Goal: Task Accomplishment & Management: Manage account settings

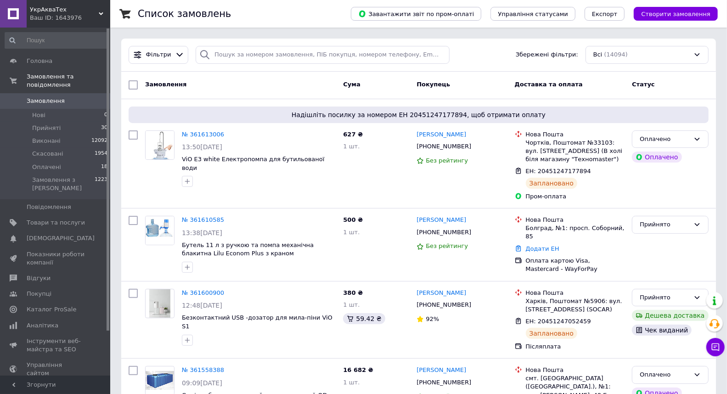
click at [581, 86] on div "Доставка та оплата" at bounding box center [570, 85] width 118 height 17
click at [68, 219] on span "Товари та послуги" at bounding box center [56, 223] width 58 height 8
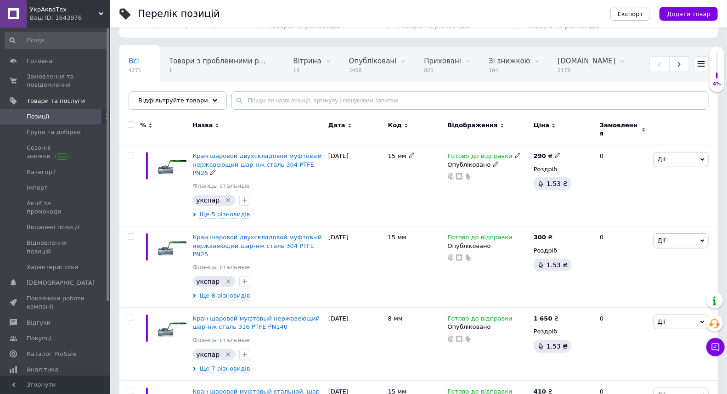
scroll to position [102, 0]
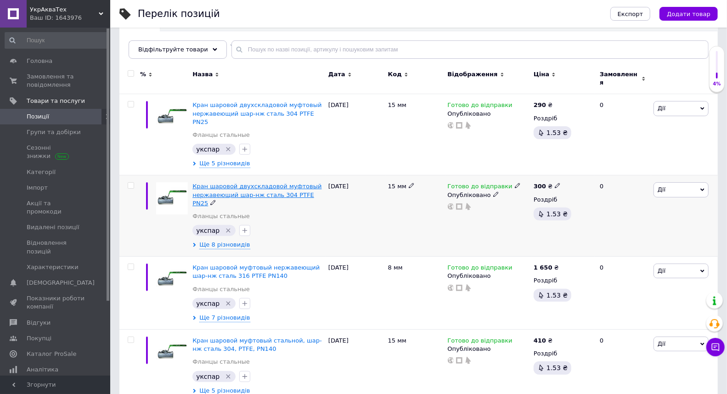
click at [267, 183] on span "Кран шаровой двухскладовой муфтовый нержавеющий шар-нж сталь 304 PTFE PN25" at bounding box center [256, 194] width 129 height 23
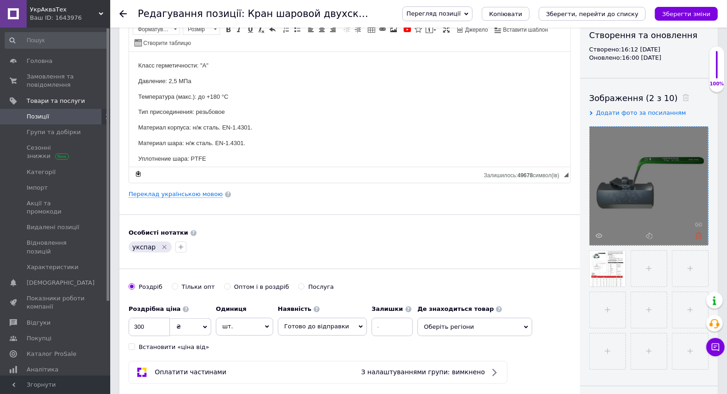
click at [698, 234] on icon at bounding box center [698, 235] width 7 height 7
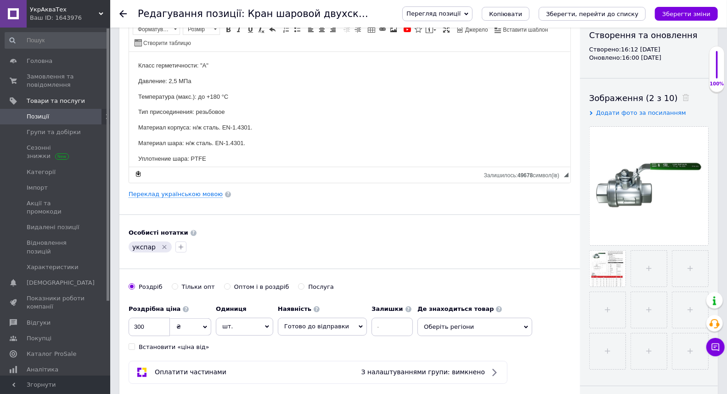
drag, startPoint x: 535, startPoint y: 238, endPoint x: 519, endPoint y: 244, distance: 16.9
click at [535, 238] on div "Особисті нотатки укспар" at bounding box center [350, 242] width 442 height 26
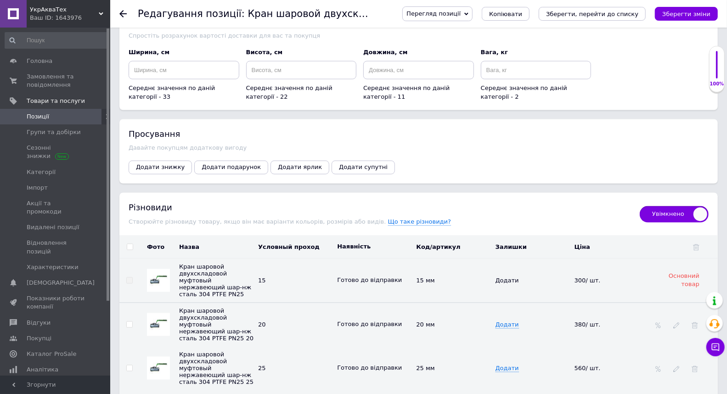
scroll to position [1224, 0]
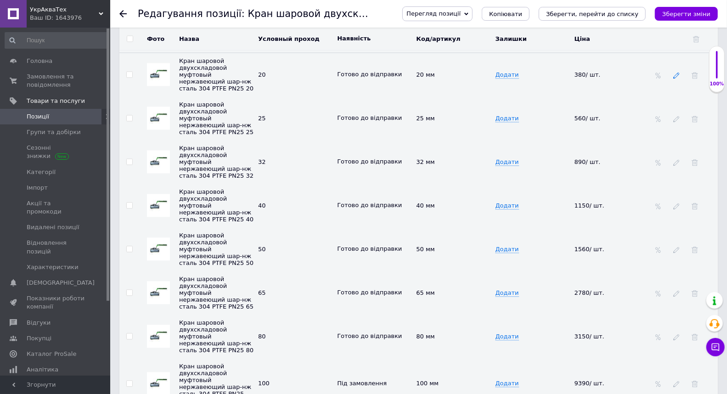
click at [676, 79] on icon at bounding box center [676, 75] width 6 height 6
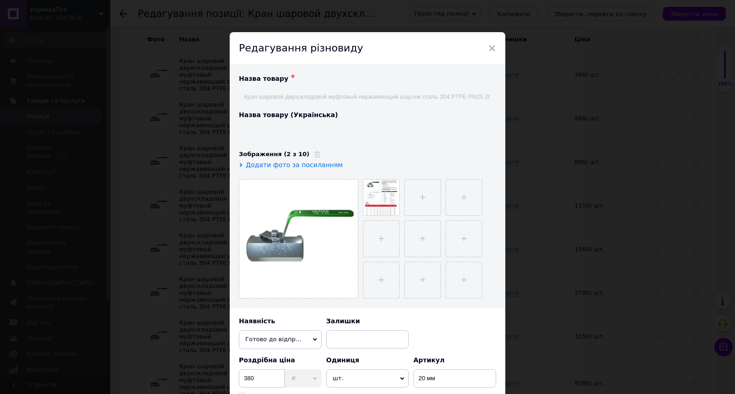
type input "Кран кульовий двоскладовий муфтовий нержавіючий куля-нж сталь 304 PTFE PN25"
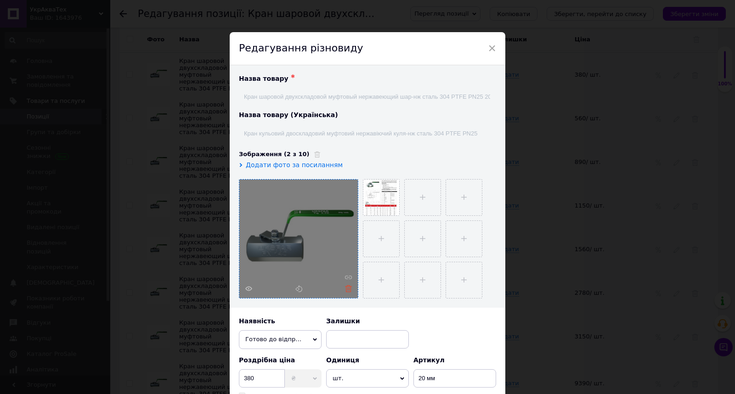
click at [345, 291] on icon at bounding box center [348, 288] width 7 height 7
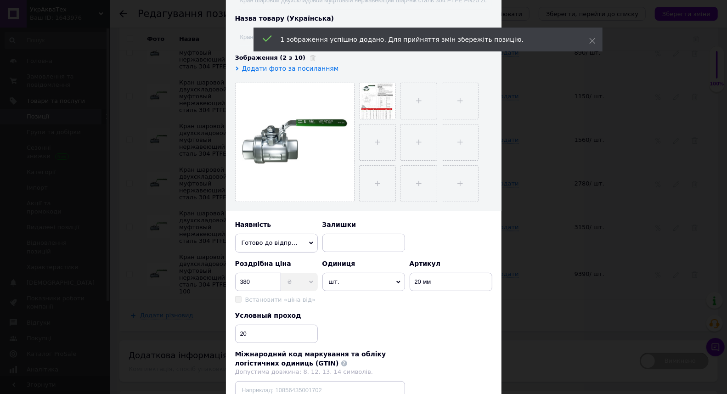
scroll to position [209, 0]
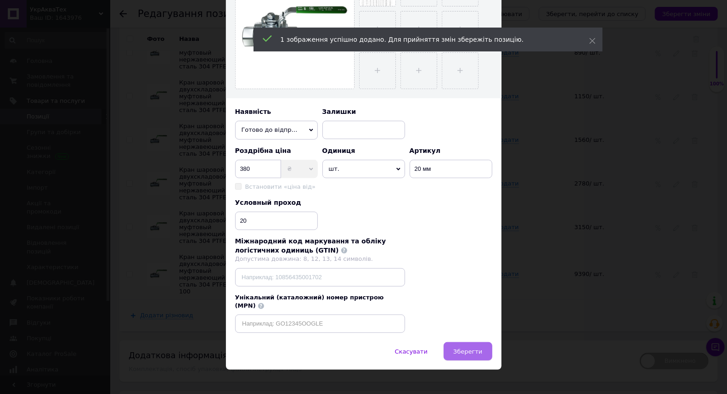
drag, startPoint x: 456, startPoint y: 354, endPoint x: 465, endPoint y: 338, distance: 17.5
click at [458, 350] on div "Скасувати   Зберегти" at bounding box center [363, 356] width 275 height 28
click at [465, 342] on button "Зберегти" at bounding box center [468, 351] width 48 height 18
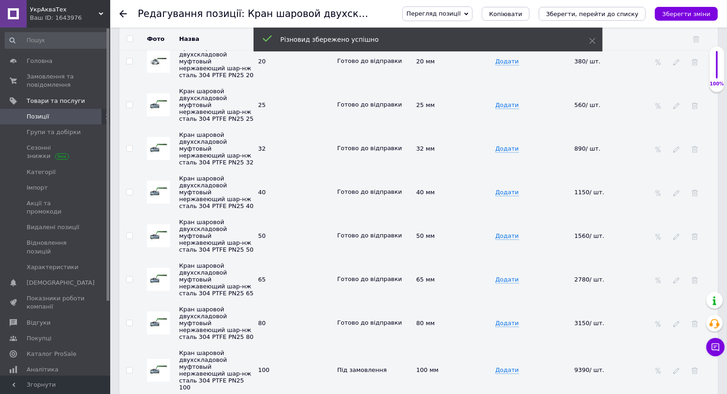
scroll to position [1231, 0]
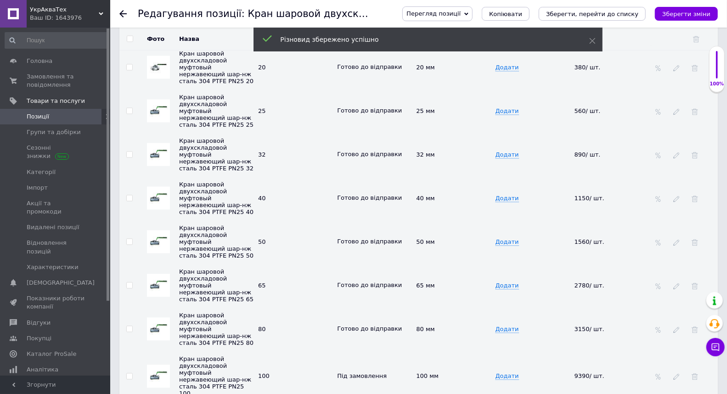
click at [131, 42] on input "checkbox" at bounding box center [130, 39] width 6 height 6
checkbox input "true"
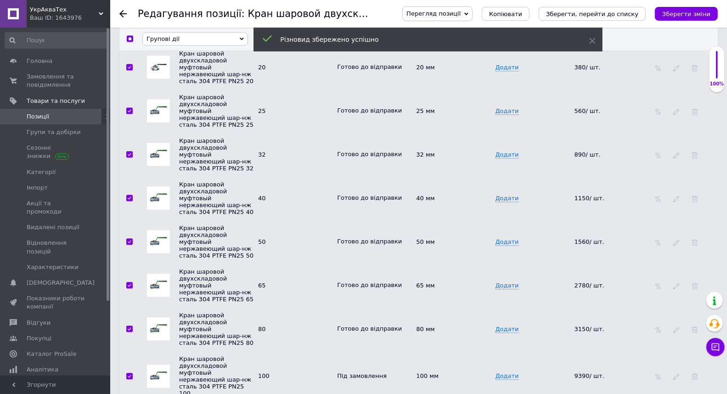
checkbox input "true"
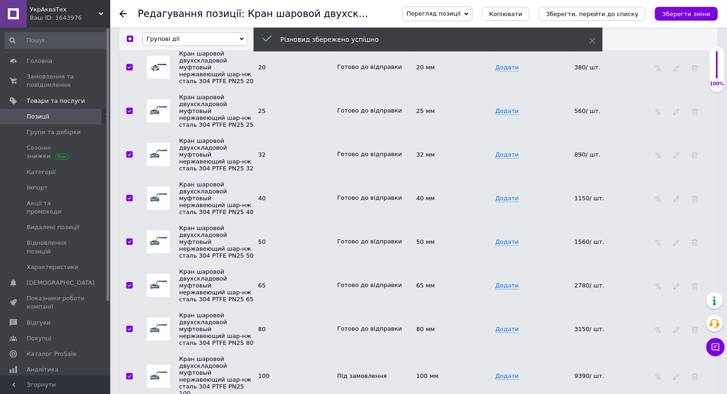
checkbox input "true"
click at [169, 42] on span "Групові дії" at bounding box center [162, 38] width 33 height 7
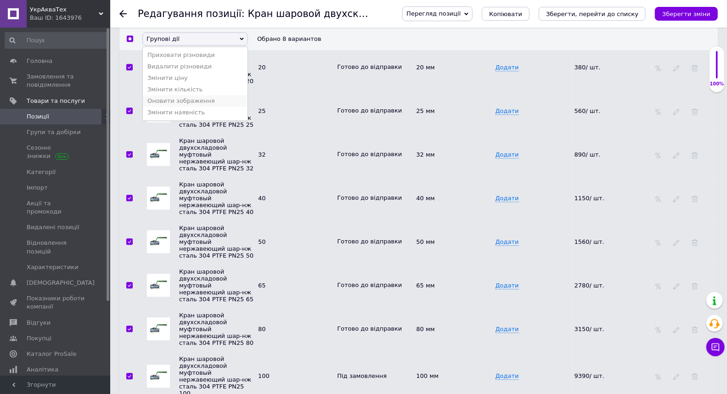
click at [169, 107] on li "Оновити зображення" at bounding box center [195, 100] width 105 height 11
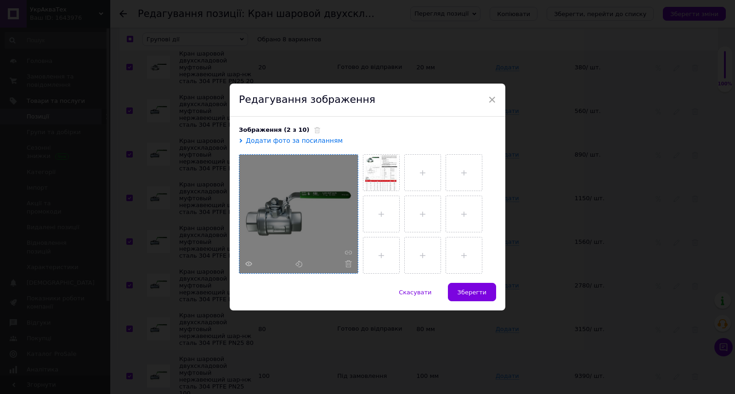
click at [314, 230] on div at bounding box center [298, 214] width 118 height 118
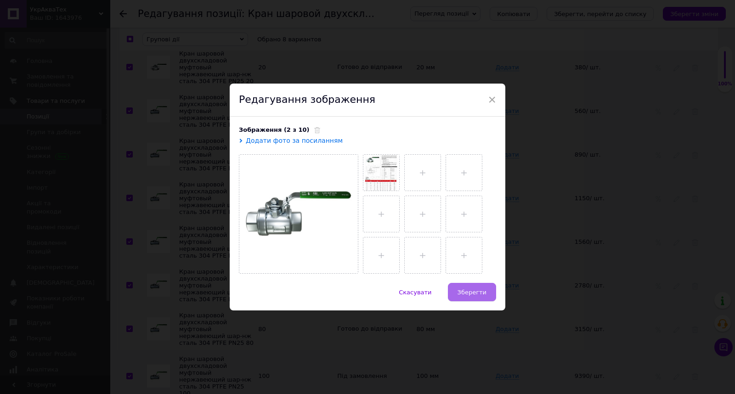
drag, startPoint x: 472, startPoint y: 291, endPoint x: 455, endPoint y: 291, distance: 16.5
click at [472, 291] on span "Зберегти" at bounding box center [471, 292] width 29 height 7
checkbox input "false"
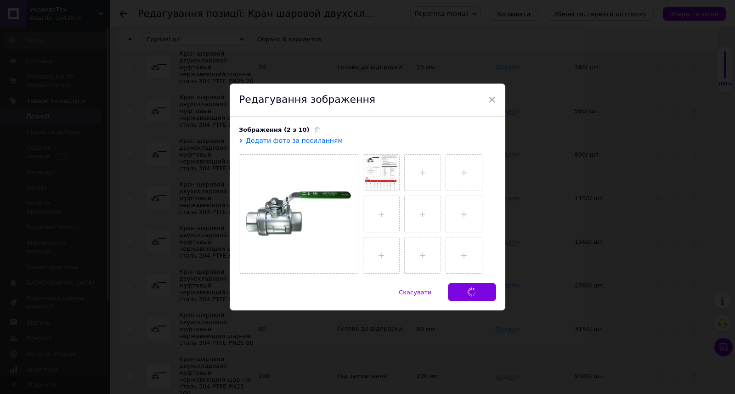
checkbox input "false"
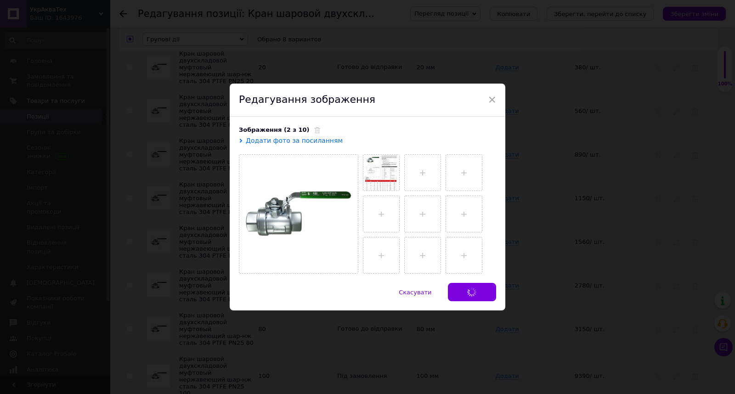
checkbox input "false"
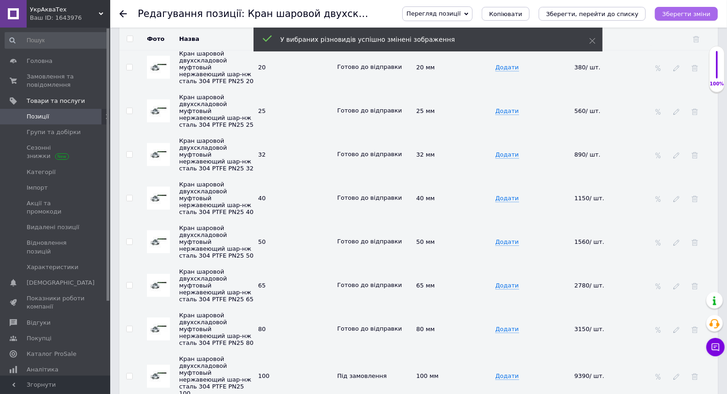
click at [695, 11] on icon "Зберегти зміни" at bounding box center [686, 14] width 48 height 7
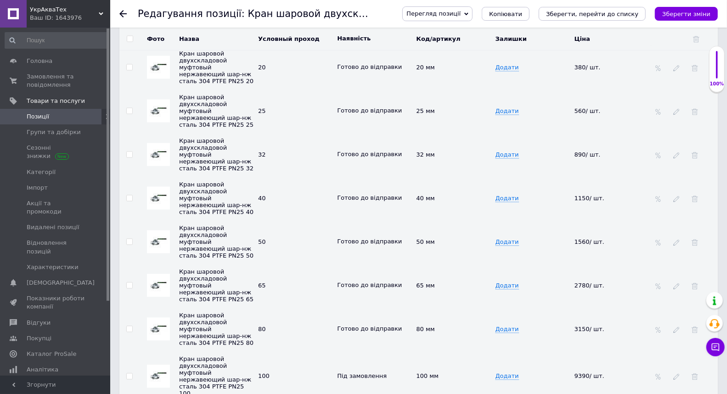
click at [156, 163] on img at bounding box center [159, 155] width 18 height 18
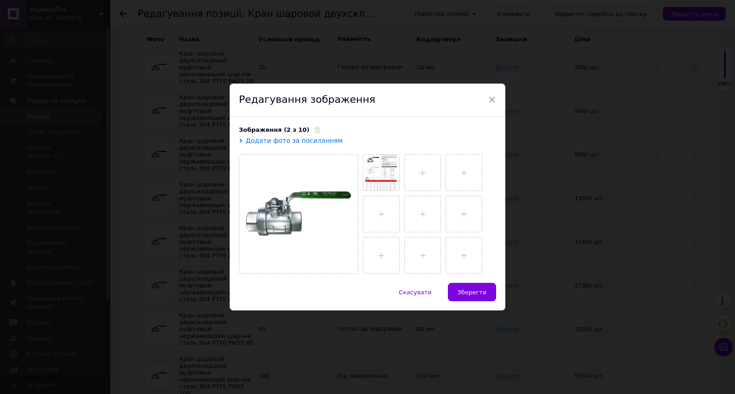
click at [590, 193] on div "× Редагування зображення Зображення (2 з 10) Додати фото за посиланням Скасуват…" at bounding box center [367, 197] width 735 height 394
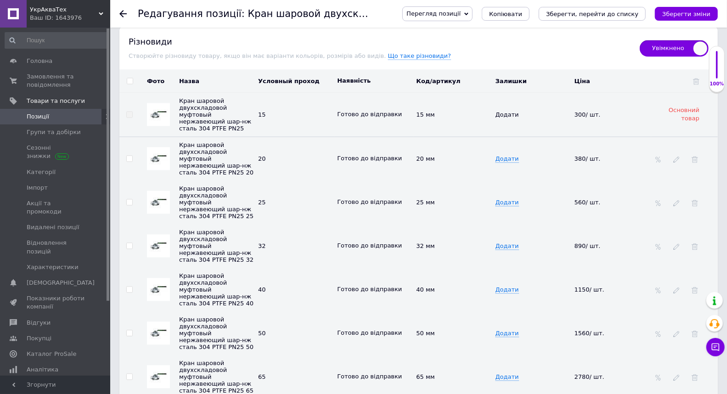
scroll to position [1130, 0]
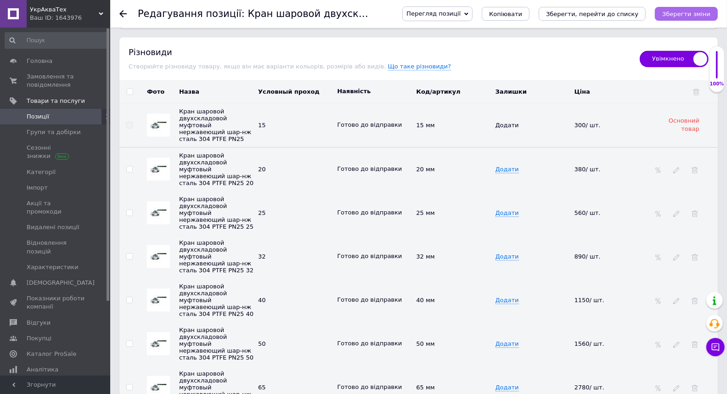
click at [694, 15] on icon "Зберегти зміни" at bounding box center [686, 14] width 48 height 7
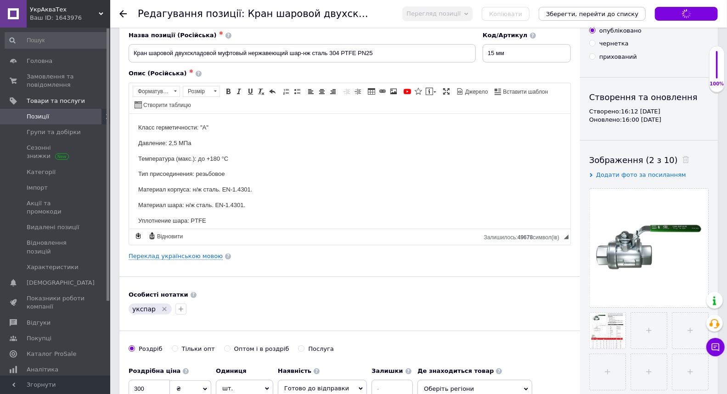
scroll to position [27, 0]
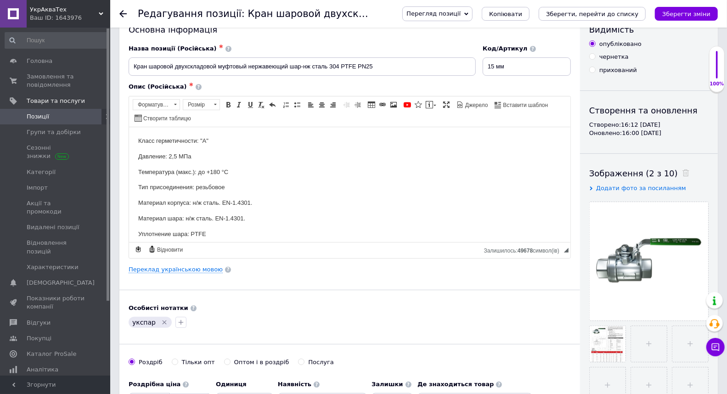
click at [527, 271] on div "Переклад українською мовою" at bounding box center [350, 269] width 442 height 8
click at [121, 15] on use at bounding box center [122, 13] width 7 height 7
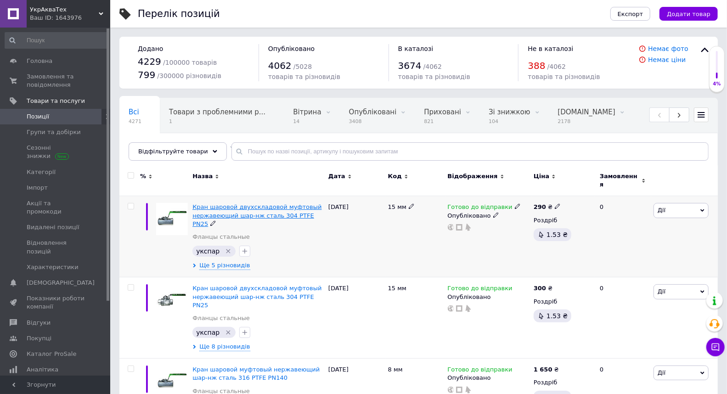
click at [208, 208] on span "Кран шаровой двухскладовой муфтовый нержавеющий шар-нж сталь 304 PTFE PN25" at bounding box center [256, 214] width 129 height 23
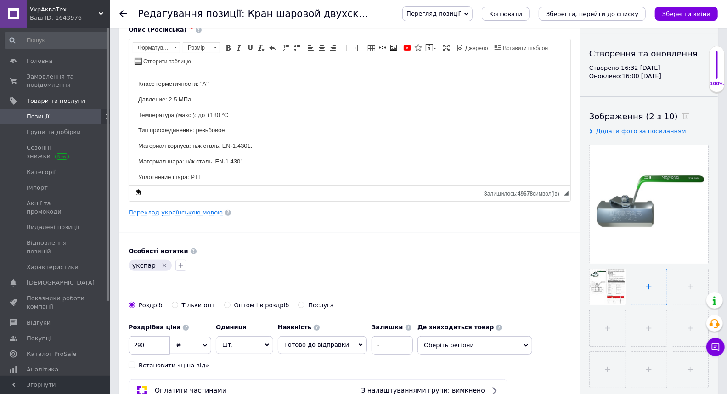
scroll to position [102, 0]
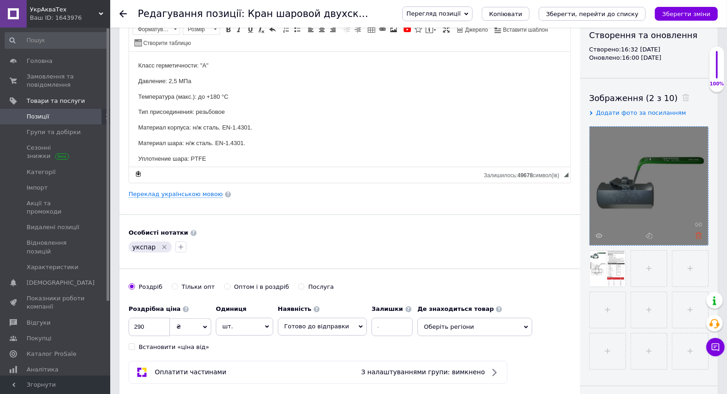
click at [701, 233] on icon at bounding box center [698, 235] width 7 height 7
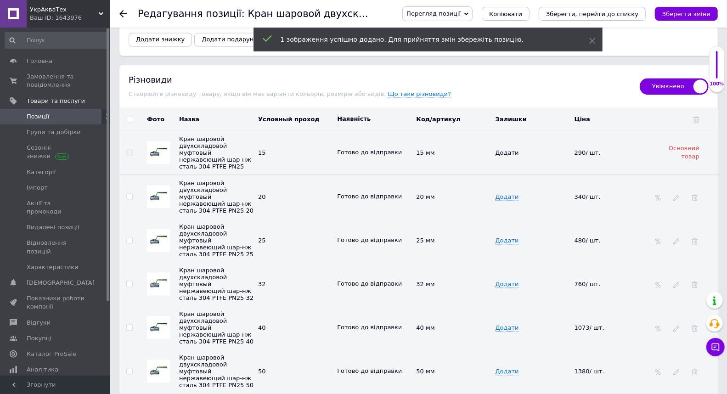
scroll to position [1224, 0]
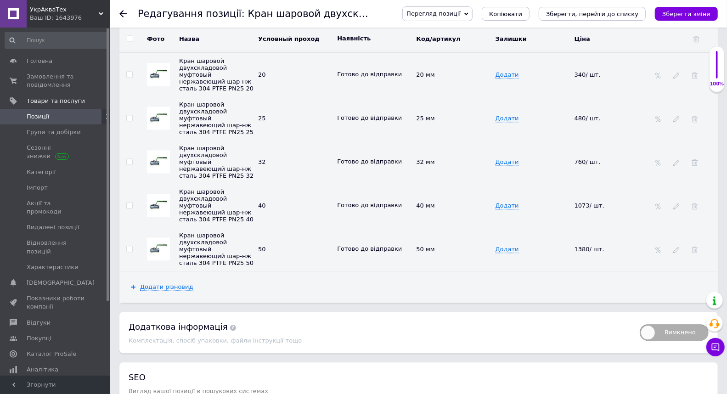
click at [130, 42] on input "checkbox" at bounding box center [130, 39] width 6 height 6
checkbox input "true"
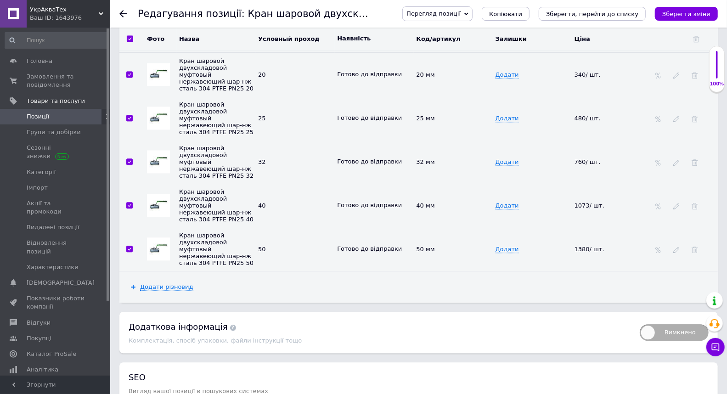
checkbox input "true"
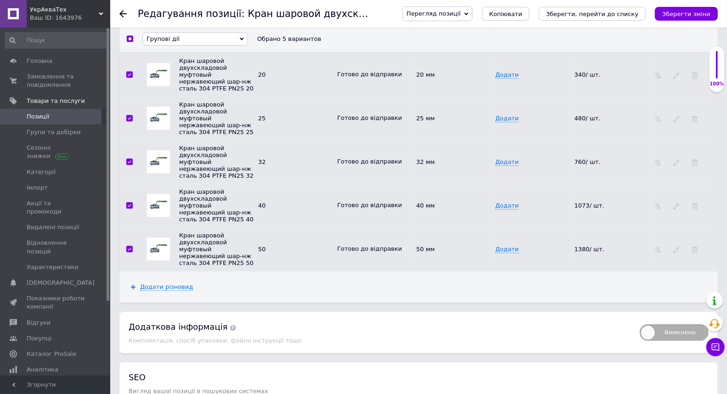
click at [194, 45] on span "Групові дії" at bounding box center [195, 38] width 106 height 13
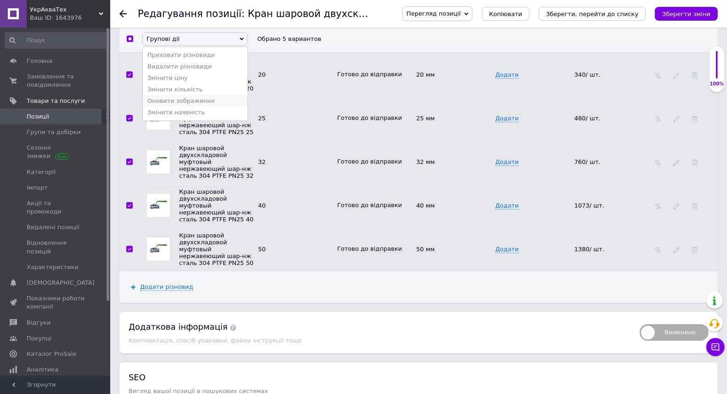
click at [180, 107] on li "Оновити зображення" at bounding box center [195, 100] width 105 height 11
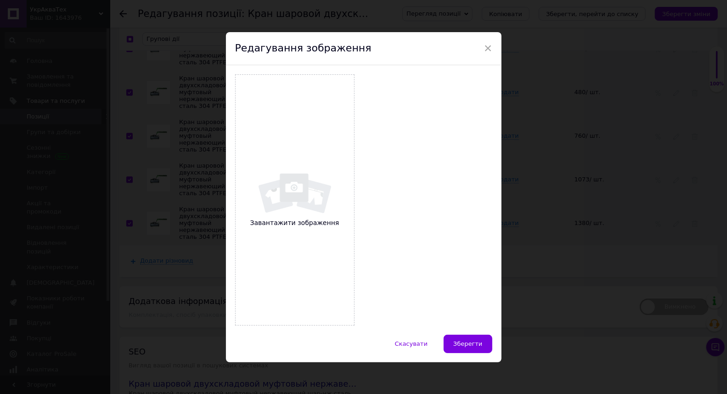
scroll to position [1333, 0]
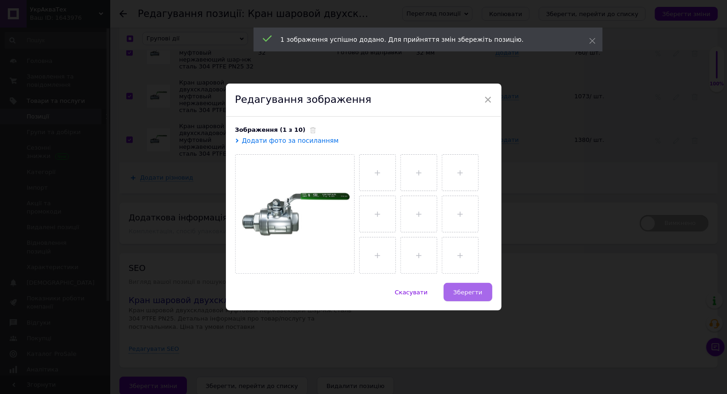
click at [478, 294] on span "Зберегти" at bounding box center [467, 292] width 29 height 7
checkbox input "false"
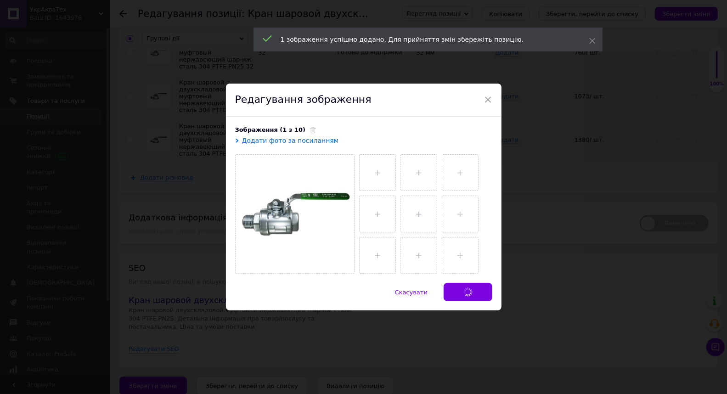
checkbox input "false"
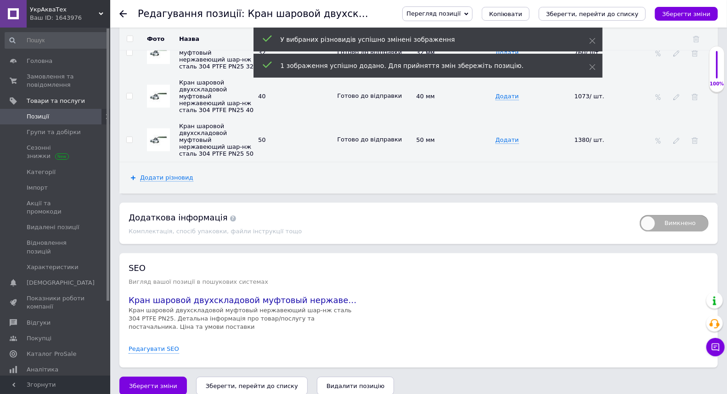
scroll to position [1332, 0]
click at [688, 16] on icon "Зберегти зміни" at bounding box center [686, 14] width 48 height 7
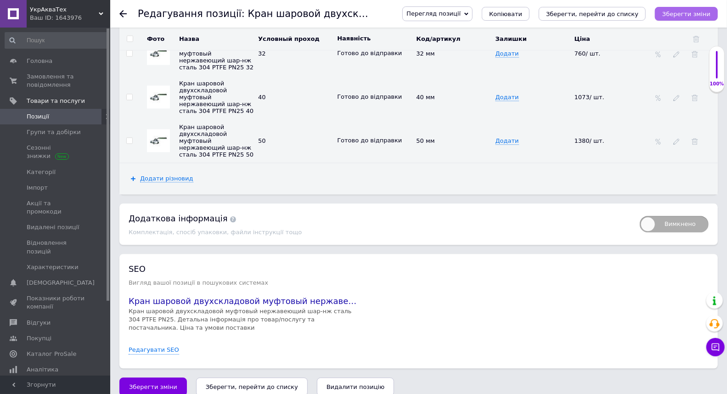
click at [674, 16] on icon "Зберегти зміни" at bounding box center [686, 14] width 48 height 7
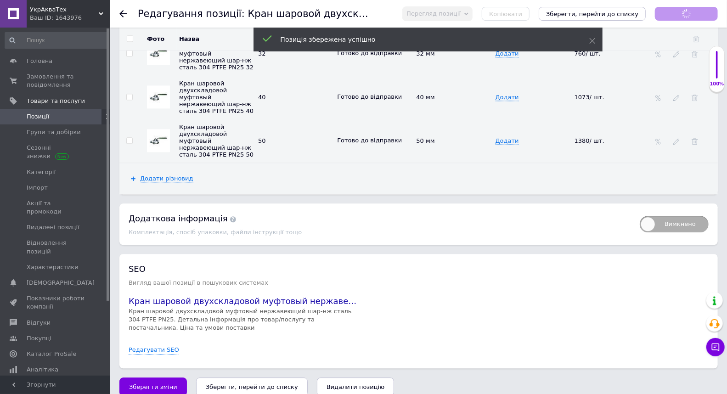
scroll to position [0, 0]
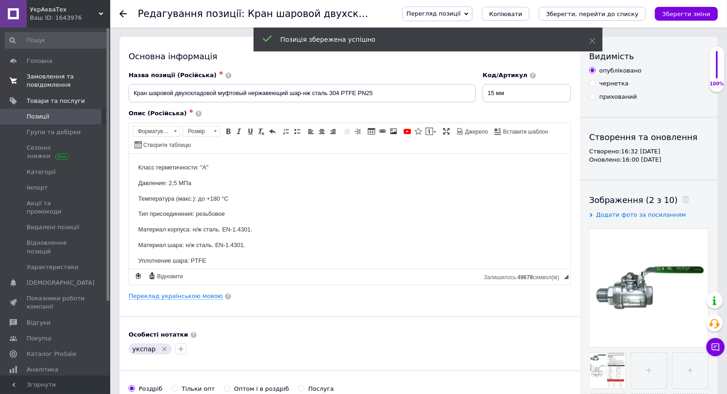
click at [57, 84] on span "Замовлення та повідомлення" at bounding box center [56, 81] width 58 height 17
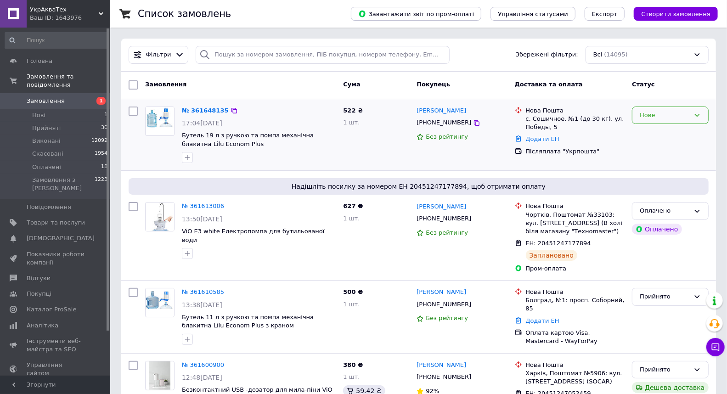
click at [672, 115] on div "Нове" at bounding box center [665, 116] width 50 height 10
click at [673, 131] on li "Прийнято" at bounding box center [670, 134] width 76 height 17
click at [197, 113] on link "№ 361648135" at bounding box center [203, 110] width 42 height 7
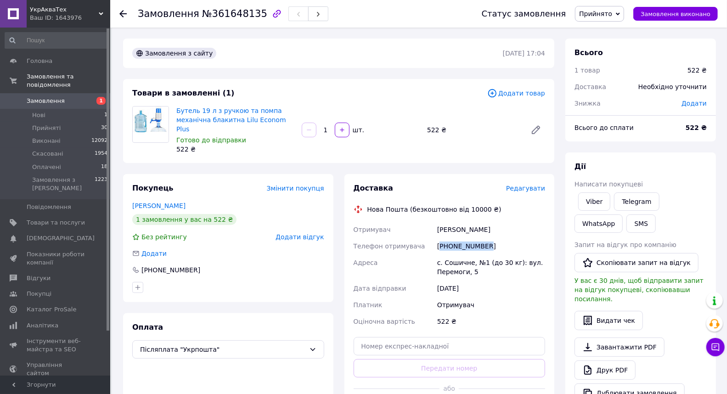
drag, startPoint x: 441, startPoint y: 236, endPoint x: 506, endPoint y: 230, distance: 65.0
click at [506, 238] on div "[PHONE_NUMBER]" at bounding box center [491, 246] width 112 height 17
copy div "380996459807"
click at [521, 313] on div "522 ₴" at bounding box center [491, 321] width 112 height 17
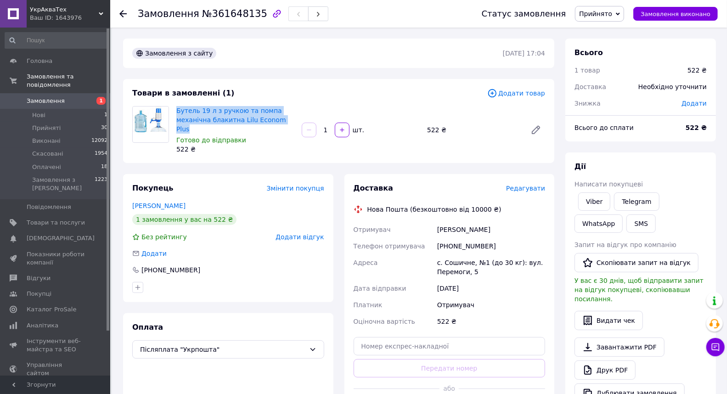
drag, startPoint x: 287, startPoint y: 119, endPoint x: 174, endPoint y: 109, distance: 113.4
click at [174, 109] on div "Бутель 19 л з ручкою та помпа механічна блакитна Lilu Econom Plus Готово до від…" at bounding box center [235, 129] width 125 height 51
copy link "Бутель 19 л з ручкою та помпа механічна блакитна Lilu Econom Plus"
click at [529, 238] on div "[PHONE_NUMBER]" at bounding box center [491, 246] width 112 height 17
click at [69, 97] on span "Замовлення" at bounding box center [56, 101] width 58 height 8
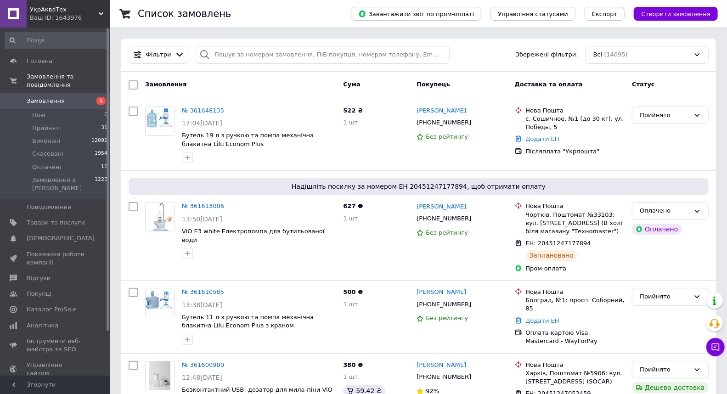
drag, startPoint x: 586, startPoint y: 75, endPoint x: 364, endPoint y: 22, distance: 229.0
click at [586, 75] on div "Замовлення Cума Покупець Доставка та оплата Статус" at bounding box center [418, 86] width 595 height 28
click at [217, 54] on input "search" at bounding box center [322, 55] width 253 height 18
paste input "[PHONE_NUMBER]"
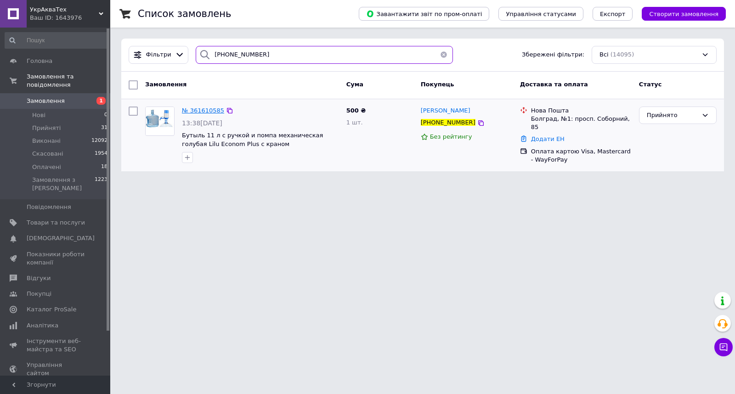
type input "[PHONE_NUMBER]"
click at [208, 109] on span "№ 361610585" at bounding box center [203, 110] width 42 height 7
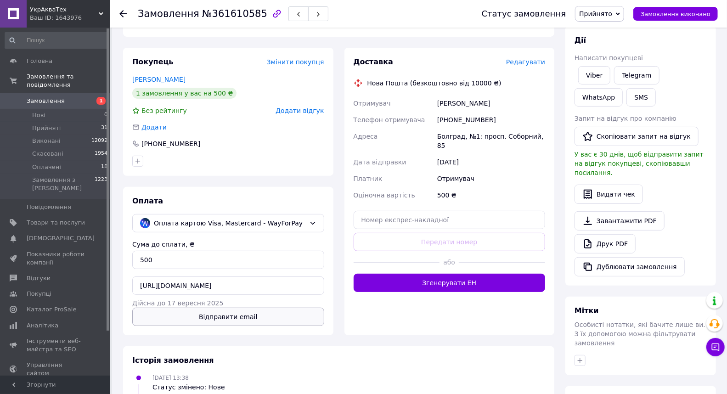
scroll to position [127, 0]
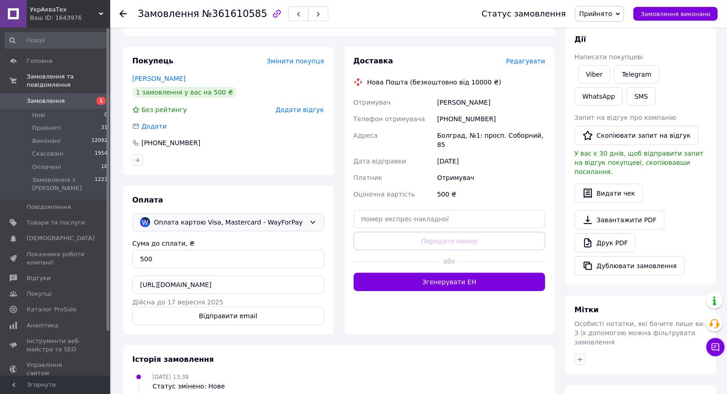
click at [290, 226] on span "Оплата картою Visa, Mastercard - WayForPay" at bounding box center [230, 222] width 152 height 10
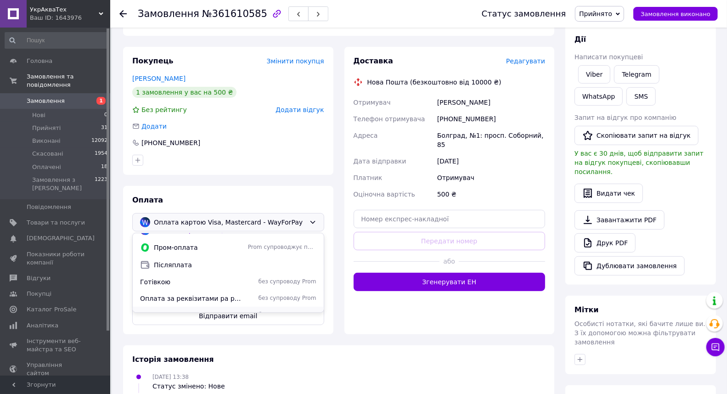
scroll to position [23, 0]
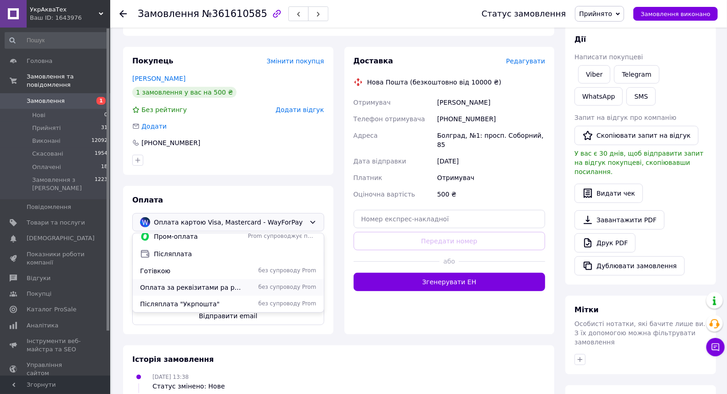
click at [213, 286] on span "Оплата за реквізитами ра розрахунковий рахунок "ПУМБ"" at bounding box center [192, 287] width 104 height 9
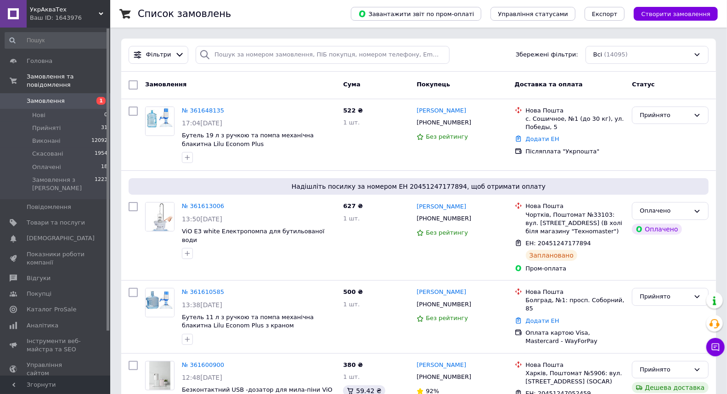
drag, startPoint x: 694, startPoint y: 79, endPoint x: 626, endPoint y: 63, distance: 69.8
click at [694, 79] on div "Статус" at bounding box center [670, 85] width 84 height 17
click at [597, 79] on div "Доставка та оплата" at bounding box center [570, 85] width 118 height 17
click at [197, 107] on link "№ 361648135" at bounding box center [203, 110] width 42 height 7
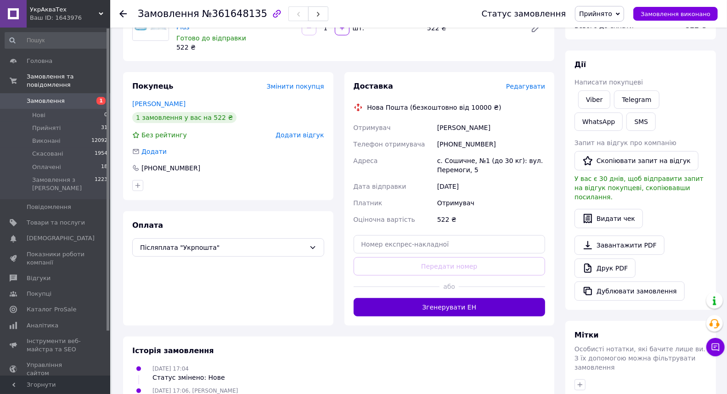
click at [483, 304] on button "Згенерувати ЕН" at bounding box center [450, 307] width 192 height 18
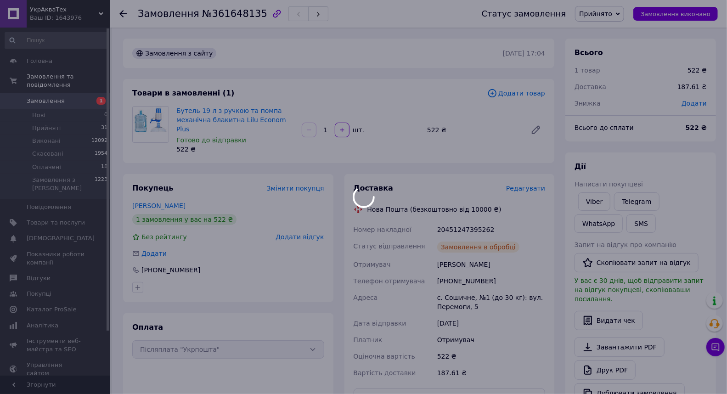
drag, startPoint x: 428, startPoint y: 218, endPoint x: 489, endPoint y: 226, distance: 61.2
click at [489, 226] on body "УкрАкваТех Ваш ID: 1643976 Сайт УкрАкваТех Кабінет покупця Перевірити стан сист…" at bounding box center [363, 322] width 727 height 645
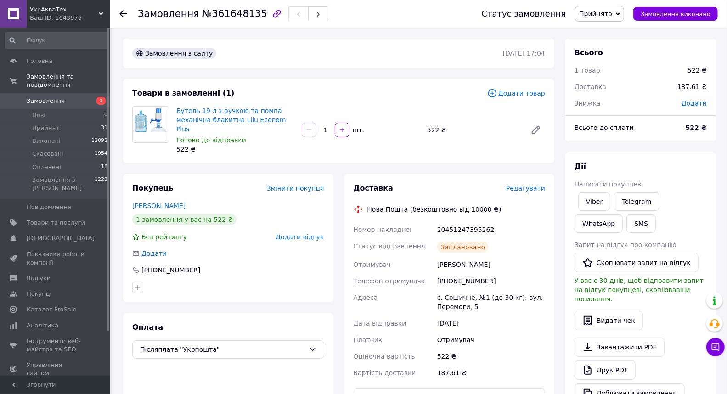
click at [447, 221] on div "20451247395262" at bounding box center [491, 229] width 112 height 17
drag, startPoint x: 438, startPoint y: 218, endPoint x: 502, endPoint y: 218, distance: 64.3
click at [502, 221] on div "20451247395262" at bounding box center [491, 229] width 112 height 17
copy div "20451247395262"
click at [525, 238] on div "Заплановано" at bounding box center [491, 247] width 112 height 18
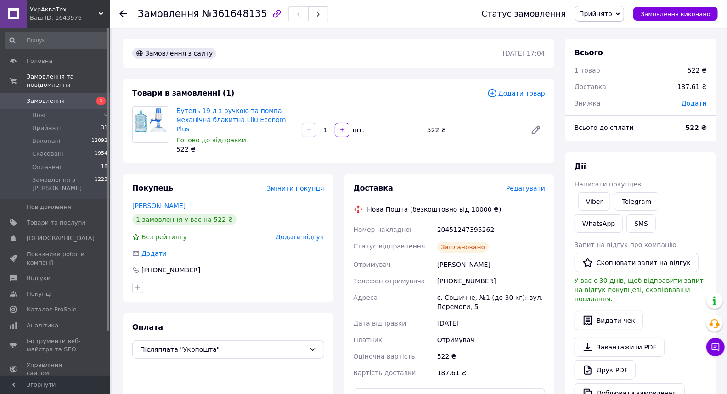
drag, startPoint x: 438, startPoint y: 252, endPoint x: 510, endPoint y: 259, distance: 72.0
click at [510, 259] on div "[PERSON_NAME]" at bounding box center [491, 264] width 112 height 17
copy div "[PERSON_NAME]"
click at [510, 95] on span "Додати товар" at bounding box center [516, 93] width 58 height 10
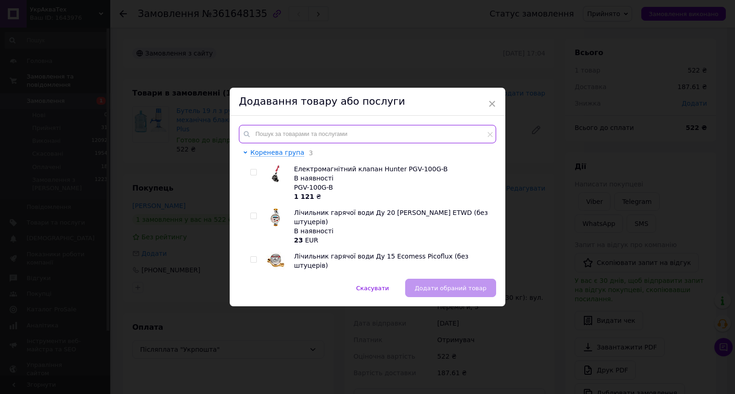
click at [261, 135] on input "text" at bounding box center [367, 134] width 257 height 18
paste input "Комплект кришок на бутелі 3-компонентна (з прокладкою) 5 шт синя"
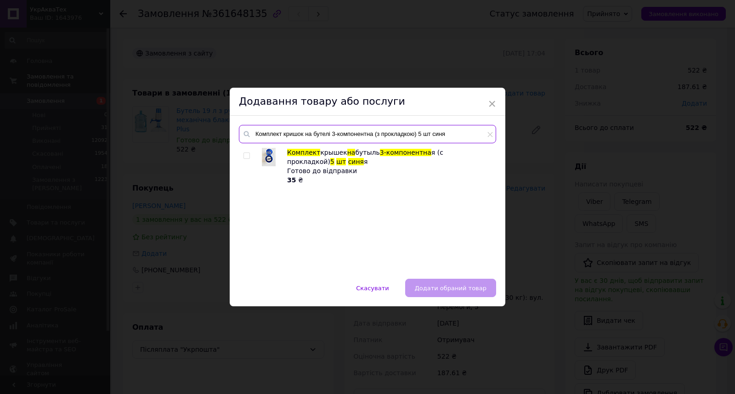
type input "Комплект кришок на бутелі 3-компонентна (з прокладкою) 5 шт синя"
drag, startPoint x: 243, startPoint y: 150, endPoint x: 245, endPoint y: 156, distance: 6.2
click at [245, 156] on div at bounding box center [247, 166] width 9 height 37
click at [245, 156] on input "checkbox" at bounding box center [246, 156] width 6 height 6
checkbox input "true"
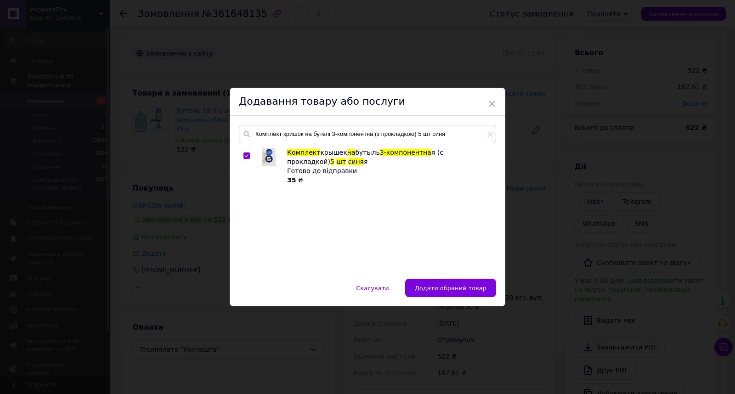
click at [452, 287] on span "Додати обраний товар" at bounding box center [451, 288] width 72 height 7
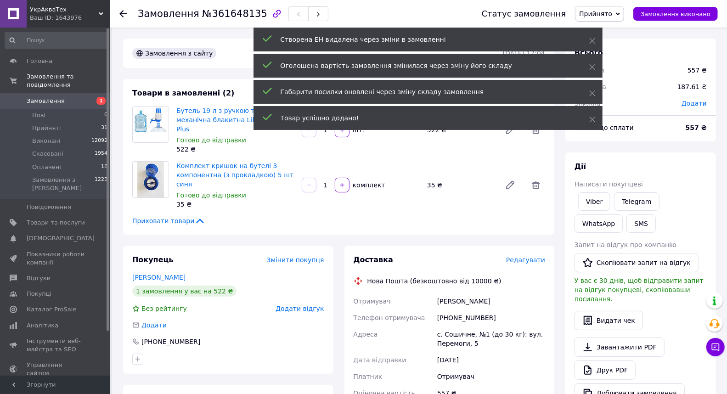
click at [209, 145] on div "522 ₴" at bounding box center [235, 149] width 118 height 9
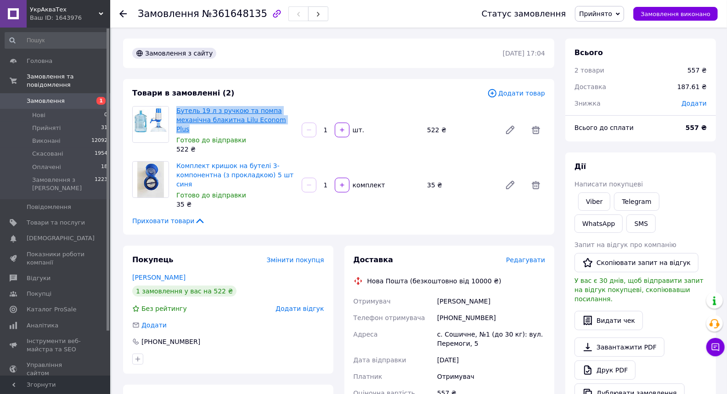
drag, startPoint x: 289, startPoint y: 121, endPoint x: 176, endPoint y: 113, distance: 113.7
click at [176, 113] on span "Бутель 19 л з ручкою та помпа механічна блакитна Lilu Econom Plus" at bounding box center [235, 120] width 118 height 28
copy link "Бутель 19 л з ручкою та помпа механічна блакитна Lilu Econom Plus"
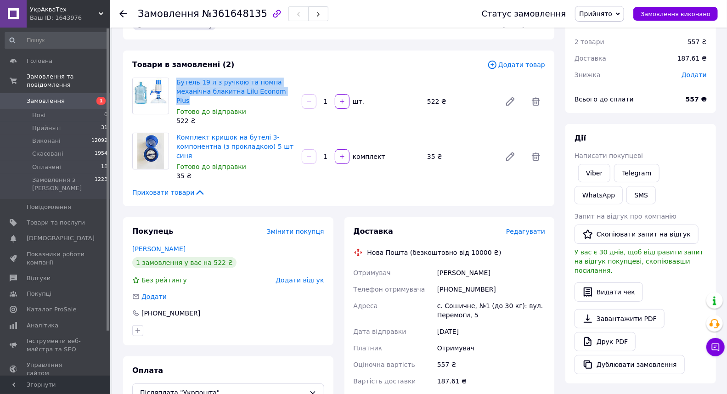
scroll to position [51, 0]
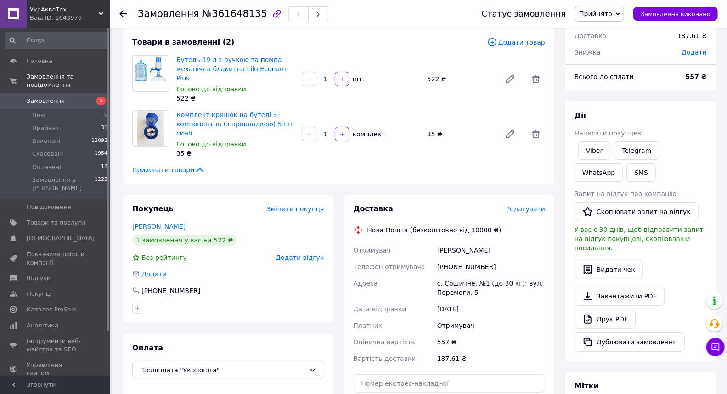
click at [472, 242] on div "[PERSON_NAME]" at bounding box center [491, 250] width 112 height 17
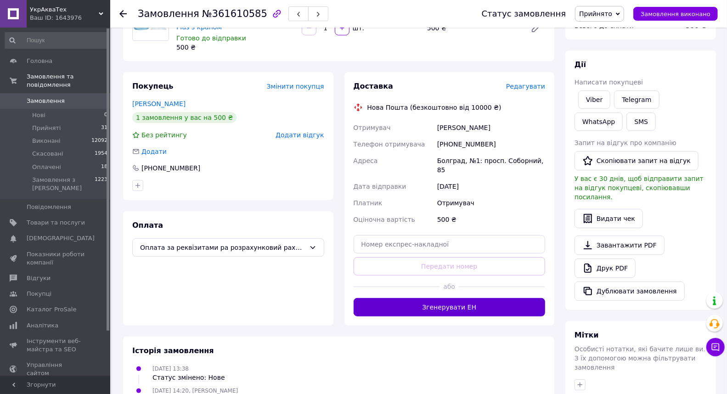
click at [444, 298] on button "Згенерувати ЕН" at bounding box center [450, 307] width 192 height 18
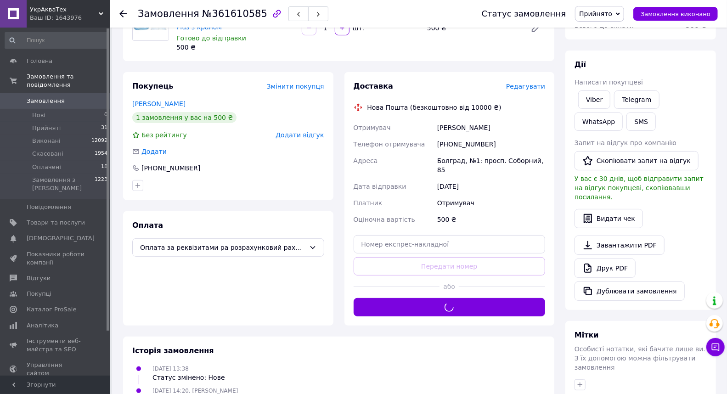
scroll to position [51, 0]
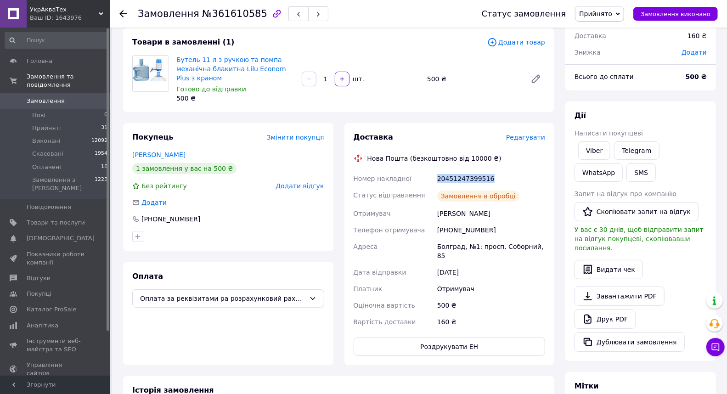
drag, startPoint x: 437, startPoint y: 178, endPoint x: 511, endPoint y: 182, distance: 73.6
click at [513, 178] on div "20451247399516" at bounding box center [491, 178] width 112 height 17
copy div "20451247399516"
click at [434, 214] on div "Отримувач" at bounding box center [394, 213] width 84 height 17
drag, startPoint x: 441, startPoint y: 230, endPoint x: 497, endPoint y: 230, distance: 56.0
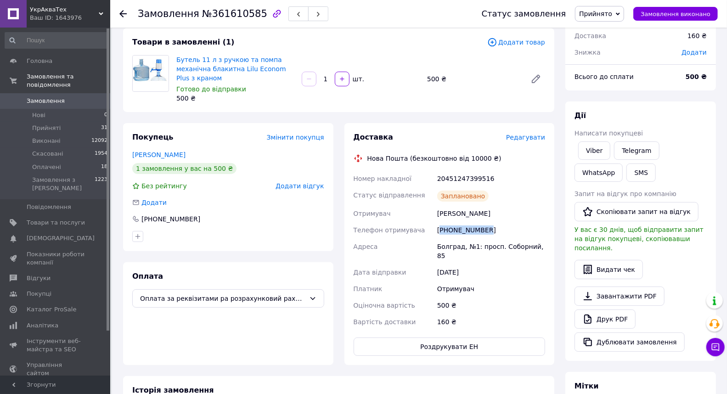
click at [497, 230] on div "[PHONE_NUMBER]" at bounding box center [491, 230] width 112 height 17
copy div "380635809234"
drag, startPoint x: 432, startPoint y: 212, endPoint x: 502, endPoint y: 211, distance: 70.3
click at [502, 211] on div "Номер накладної 20451247399516 Статус відправлення Заплановано Отримувач Мирчев…" at bounding box center [450, 250] width 196 height 160
copy div "Отримувач Мирчева Дарина"
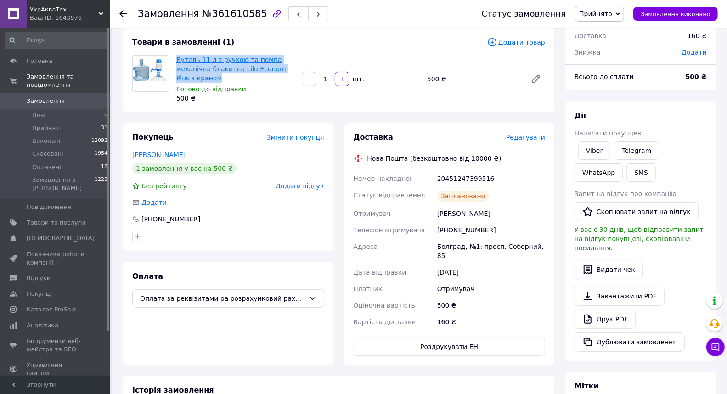
drag, startPoint x: 180, startPoint y: 67, endPoint x: 176, endPoint y: 57, distance: 10.3
click at [176, 57] on span "Бутель 11 л з ручкою та помпа механічна блакитна Lilu Econom Plus з краном" at bounding box center [235, 69] width 118 height 28
copy link "Бутель 11 л з ручкою та помпа механічна блакитна Lilu Econom Plus з краном"
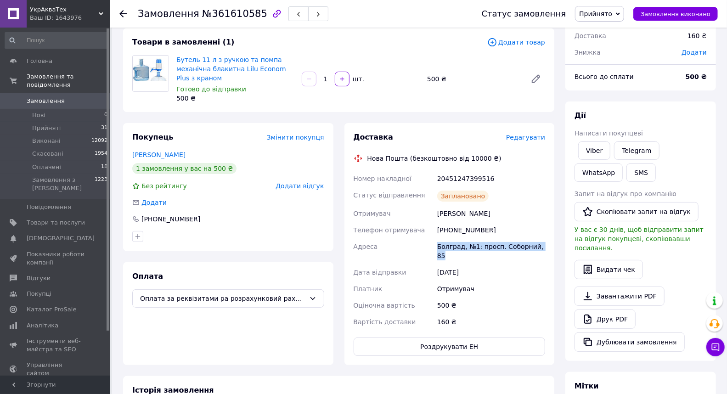
drag, startPoint x: 425, startPoint y: 246, endPoint x: 546, endPoint y: 246, distance: 121.2
click at [546, 246] on div "Номер накладної 20451247399516 Статус відправлення Заплановано Отримувач Мирчев…" at bounding box center [450, 250] width 196 height 160
copy div "Адреса Болград, №1: просп. Соборний, 85"
drag, startPoint x: 434, startPoint y: 180, endPoint x: 486, endPoint y: 167, distance: 53.5
click at [507, 178] on div "Номер накладної 20451247399516 Статус відправлення Заплановано Отримувач Мирчев…" at bounding box center [450, 250] width 196 height 160
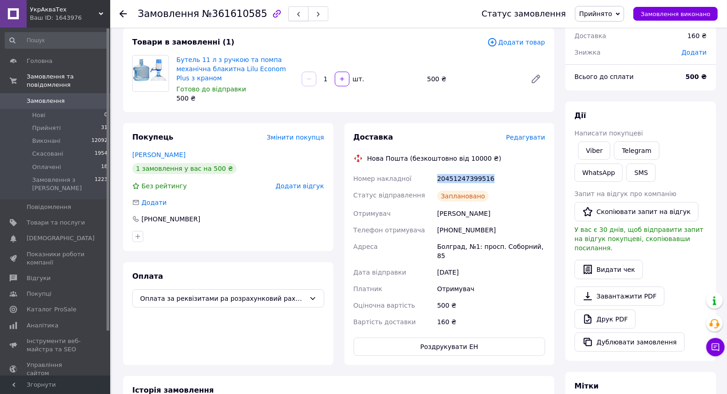
copy div "Номер накладної 20451247399516"
drag, startPoint x: 210, startPoint y: 14, endPoint x: 250, endPoint y: 15, distance: 40.4
click at [250, 15] on span "№361610585" at bounding box center [234, 13] width 65 height 11
copy span "361610585"
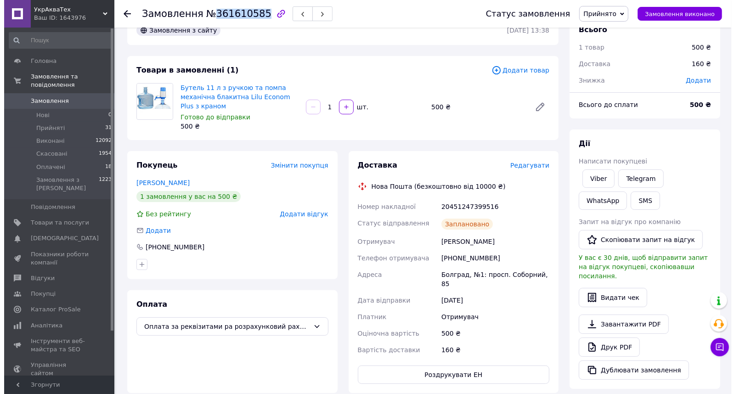
scroll to position [0, 0]
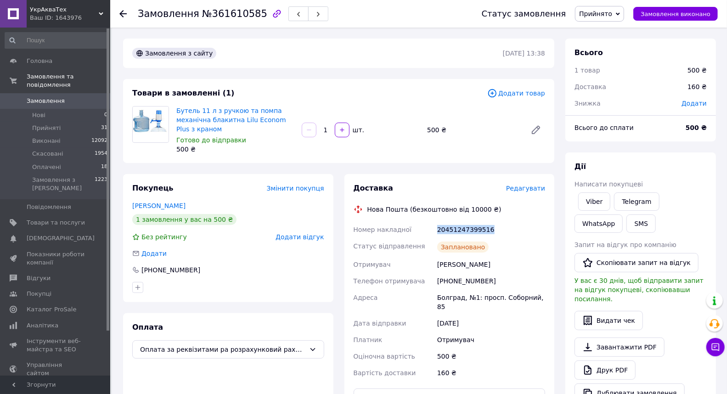
drag, startPoint x: 423, startPoint y: 226, endPoint x: 493, endPoint y: 230, distance: 69.9
click at [493, 230] on div "Номер накладної 20451247399516 Статус відправлення Заплановано Отримувач Мирчев…" at bounding box center [450, 301] width 196 height 160
copy div "Номер накладної 20451247399516"
drag, startPoint x: 205, startPoint y: 14, endPoint x: 236, endPoint y: 65, distance: 58.9
click at [250, 19] on div "Замовлення №361610585" at bounding box center [233, 14] width 191 height 16
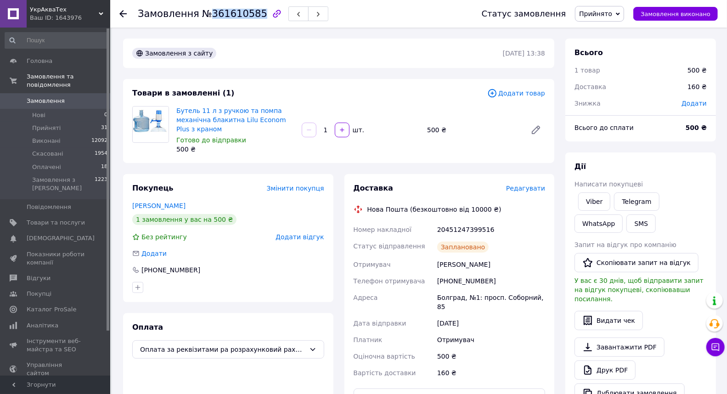
click at [224, 14] on span "№361610585" at bounding box center [234, 13] width 65 height 11
drag, startPoint x: 206, startPoint y: 13, endPoint x: 250, endPoint y: 13, distance: 44.1
click at [250, 13] on span "№361610585" at bounding box center [234, 13] width 65 height 11
copy span "361610585"
drag, startPoint x: 420, startPoint y: 269, endPoint x: 511, endPoint y: 264, distance: 91.1
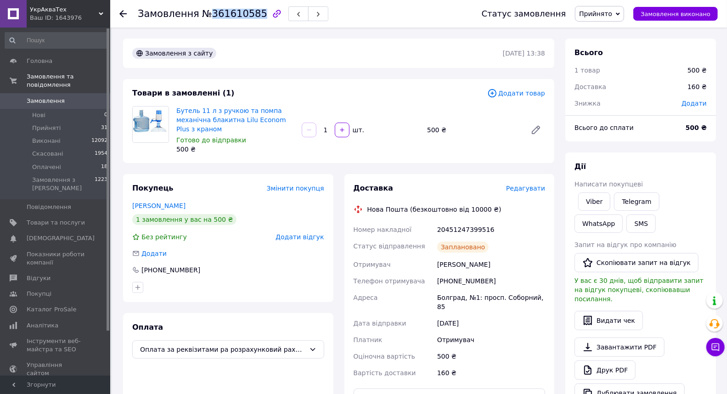
click at [511, 264] on div "Номер накладної 20451247399516 Статус відправлення Заплановано Отримувач Мирчев…" at bounding box center [450, 301] width 196 height 160
copy div "Отримувач Мирчева Дарина"
drag, startPoint x: 617, startPoint y: 312, endPoint x: 596, endPoint y: 312, distance: 20.7
click at [616, 312] on button "Видати чек" at bounding box center [608, 320] width 68 height 19
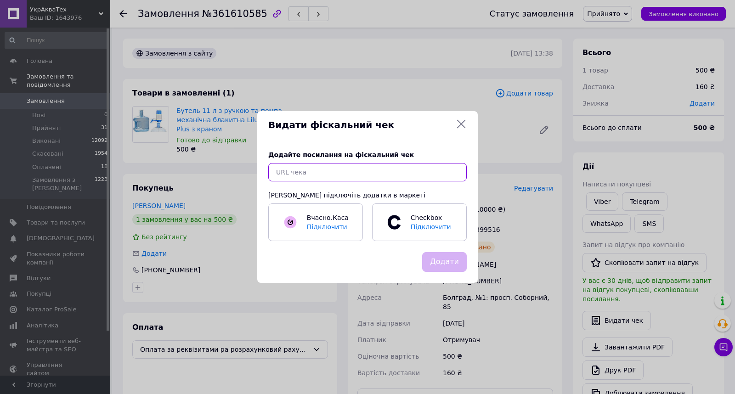
click at [340, 176] on input "text" at bounding box center [367, 172] width 198 height 18
paste input "https://check.cashalot.org.ua/receipt?id=5203964874&fn=4000657697"
type input "https://check.cashalot.org.ua/receipt?id=5203964874&fn=4000657697"
click at [452, 265] on button "Додати" at bounding box center [444, 262] width 45 height 20
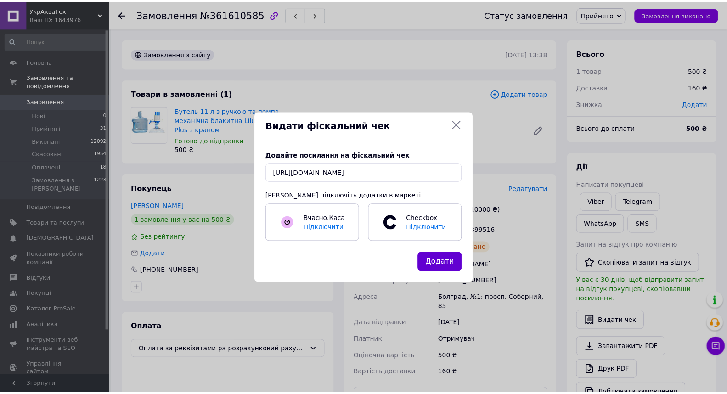
scroll to position [0, 0]
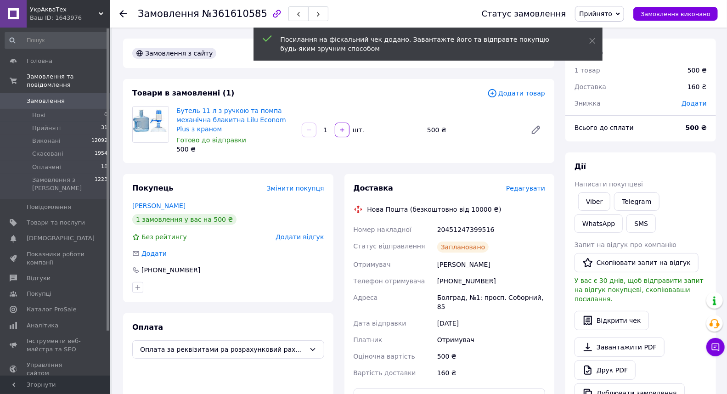
click at [122, 15] on icon at bounding box center [122, 13] width 7 height 7
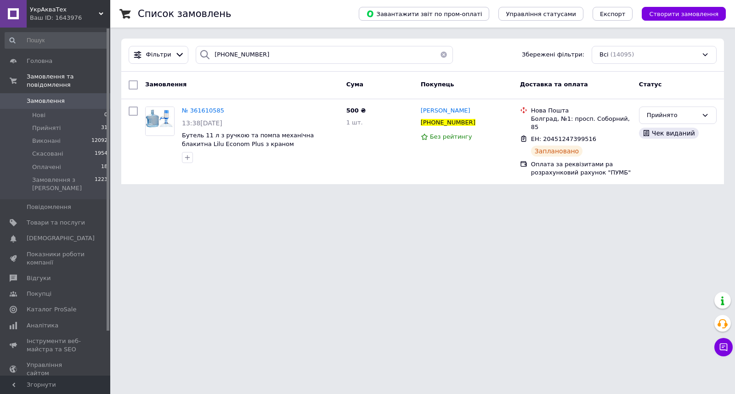
click at [441, 51] on button "button" at bounding box center [443, 55] width 18 height 18
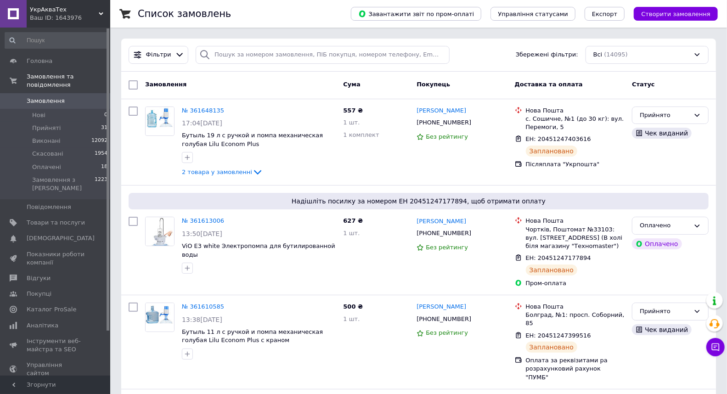
click at [205, 79] on div "Замовлення" at bounding box center [240, 85] width 198 height 17
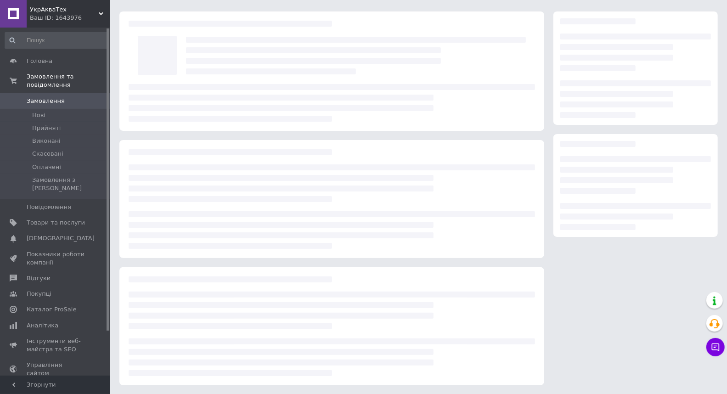
click at [599, 324] on div at bounding box center [636, 198] width 174 height 383
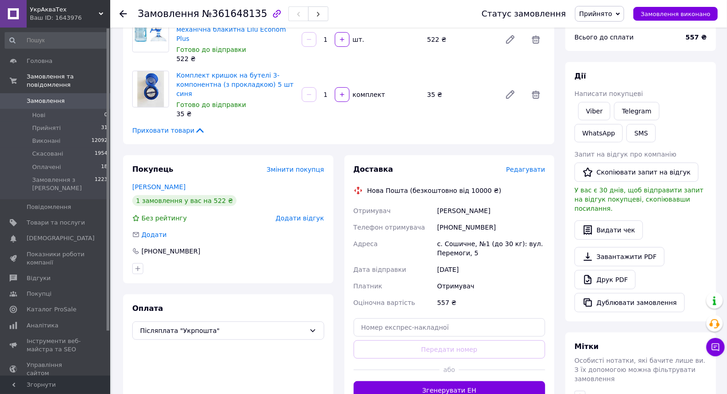
scroll to position [101, 0]
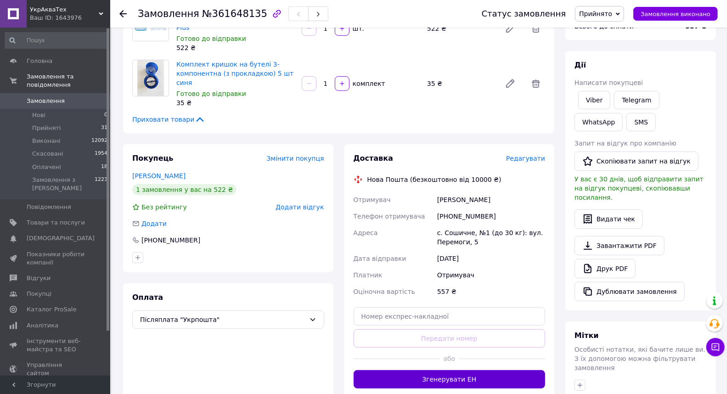
click at [461, 370] on button "Згенерувати ЕН" at bounding box center [450, 379] width 192 height 18
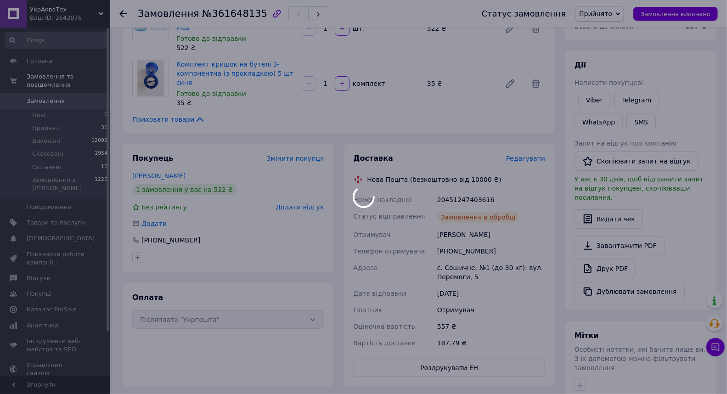
drag, startPoint x: 429, startPoint y: 180, endPoint x: 484, endPoint y: 184, distance: 55.7
click at [484, 184] on div at bounding box center [363, 197] width 727 height 394
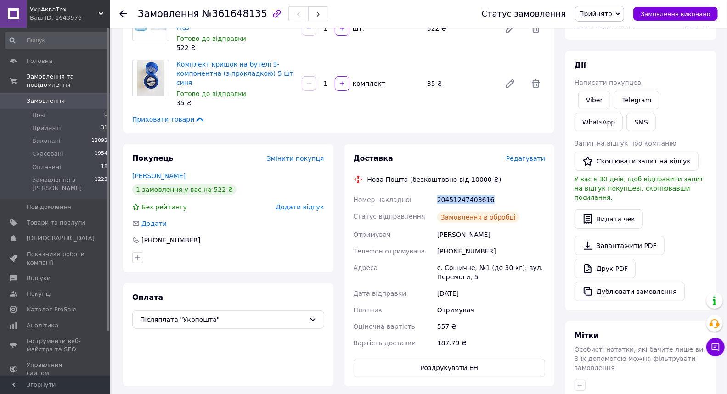
drag, startPoint x: 489, startPoint y: 180, endPoint x: 383, endPoint y: 182, distance: 106.5
click at [402, 191] on div "Номер накладної 20451247403616 Статус відправлення Замовлення в обробці Отримув…" at bounding box center [450, 271] width 196 height 160
copy div "ї 20451247403616"
click at [520, 302] on div "Отримувач" at bounding box center [491, 310] width 112 height 17
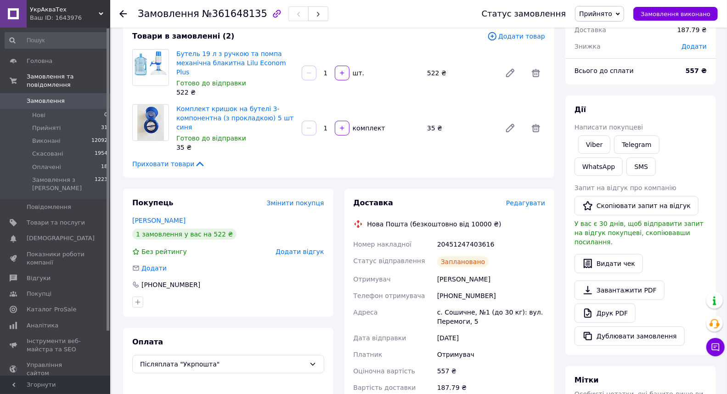
scroll to position [0, 0]
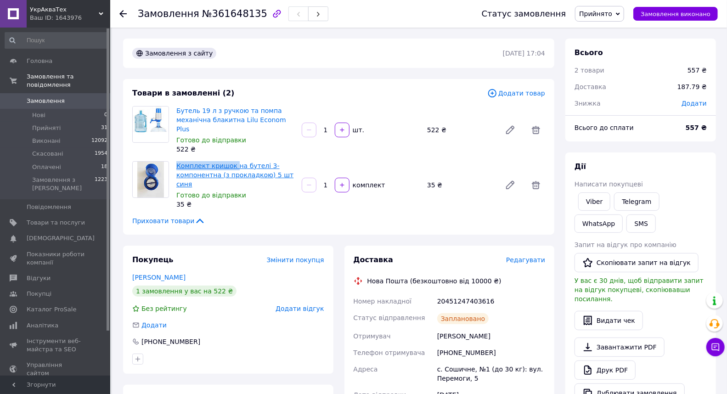
drag, startPoint x: 174, startPoint y: 157, endPoint x: 230, endPoint y: 154, distance: 55.6
click at [230, 159] on div "Комплект кришок на бутелі 3-компонентна (з прокладкою) 5 шт синя Готово до відп…" at bounding box center [235, 184] width 125 height 51
copy link "Комплект кришок"
drag, startPoint x: 441, startPoint y: 334, endPoint x: 517, endPoint y: 327, distance: 76.0
click at [518, 344] on div "[PHONE_NUMBER]" at bounding box center [491, 352] width 112 height 17
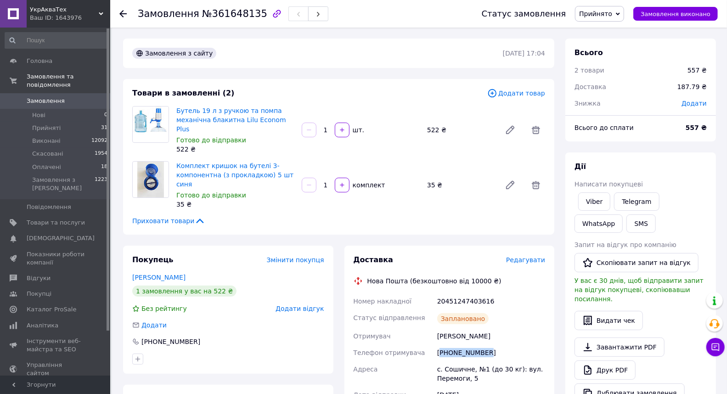
copy div "380996459807"
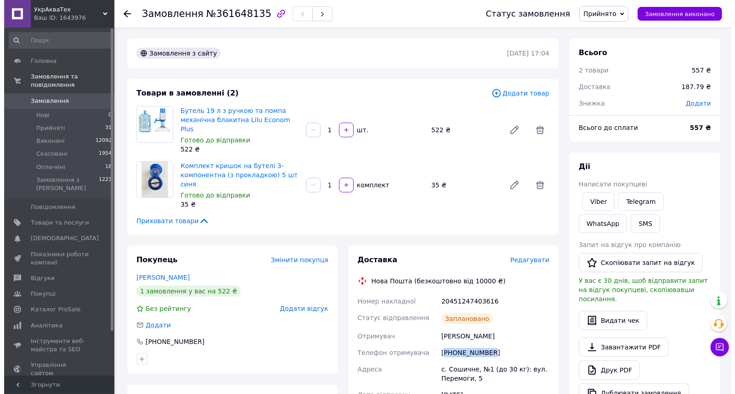
scroll to position [51, 0]
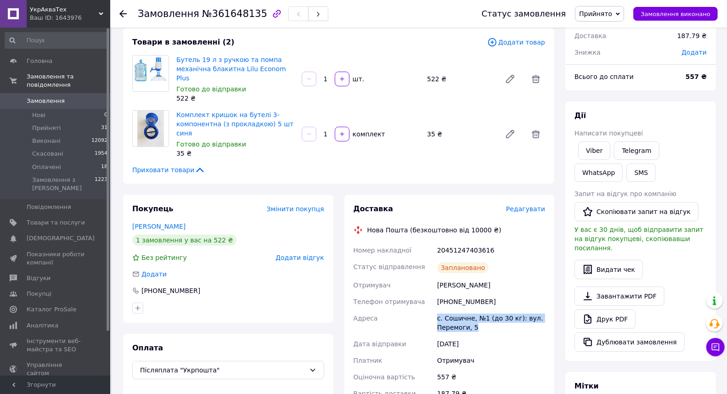
drag, startPoint x: 460, startPoint y: 305, endPoint x: 480, endPoint y: 308, distance: 20.4
click at [480, 308] on div "Номер накладної 20451247403616 Статус відправлення Заплановано Отримувач [PERSO…" at bounding box center [450, 322] width 196 height 160
copy div "Адреса с. Сошичне, №1 (до 30 кг): вул. Перемоги, 5"
drag, startPoint x: 203, startPoint y: 16, endPoint x: 251, endPoint y: 15, distance: 48.2
click at [251, 15] on span "№361648135" at bounding box center [234, 13] width 65 height 11
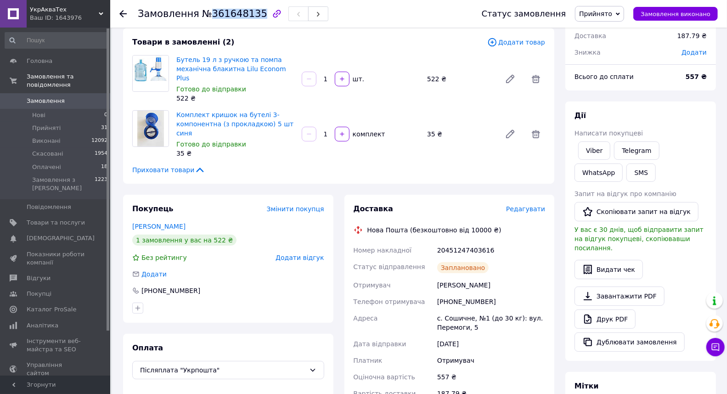
copy span "361648135"
drag, startPoint x: 429, startPoint y: 272, endPoint x: 516, endPoint y: 269, distance: 86.8
click at [522, 267] on div "Номер накладної 20451247403616 Статус відправлення Заплановано Отримувач [PERSO…" at bounding box center [450, 322] width 196 height 160
copy div "Отримувач [PERSON_NAME]"
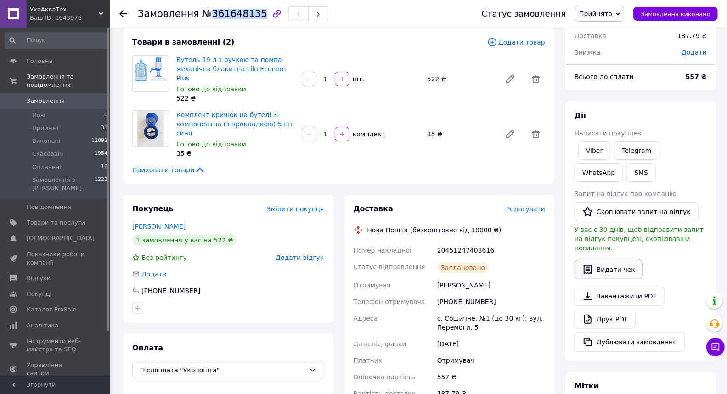
click at [609, 261] on button "Видати чек" at bounding box center [608, 269] width 68 height 19
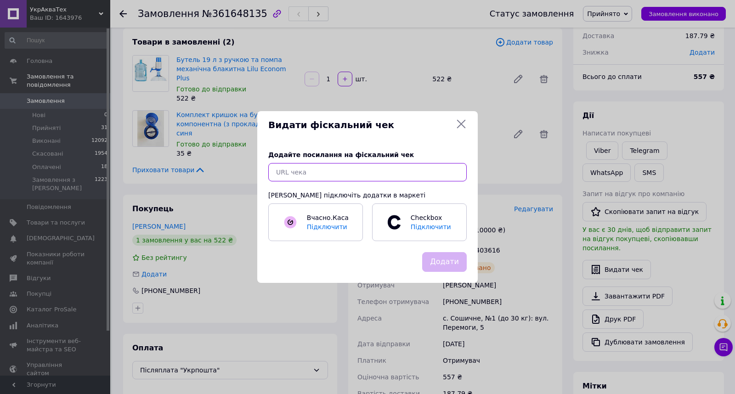
click at [341, 172] on input "text" at bounding box center [367, 172] width 198 height 18
paste input "https://check.cashalot.org.ua/receipt?id=5203998099&fn=4000657697"
type input "https://check.cashalot.org.ua/receipt?id=5203998099&fn=4000657697"
click at [441, 259] on button "Додати" at bounding box center [444, 262] width 45 height 20
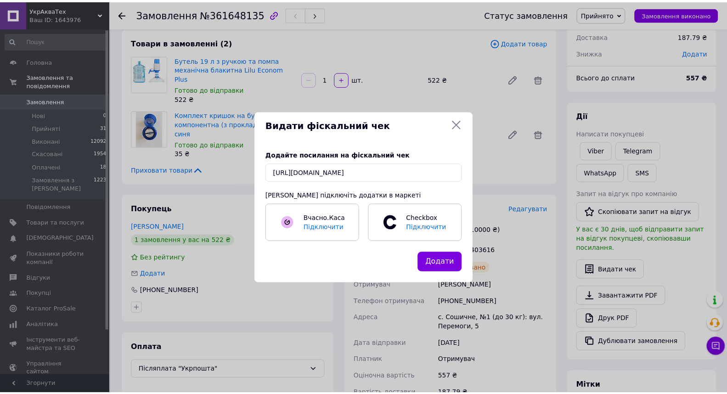
scroll to position [0, 0]
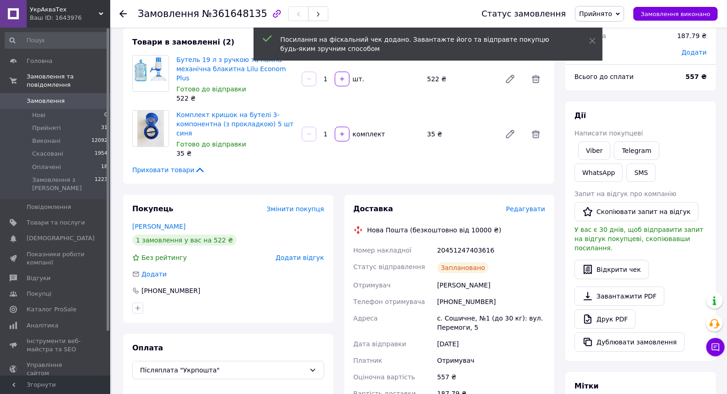
click at [124, 12] on icon at bounding box center [122, 13] width 7 height 7
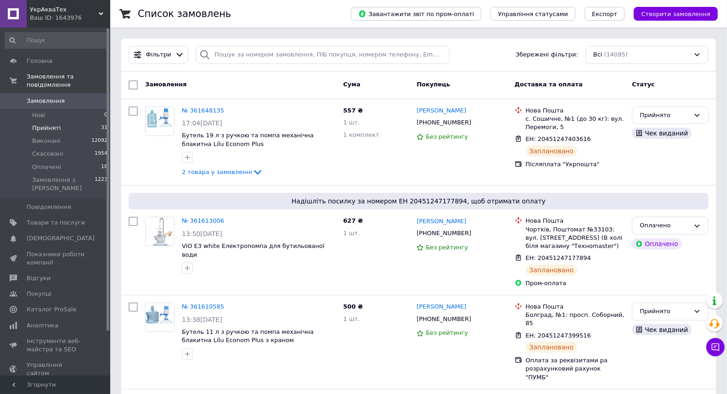
click at [79, 122] on li "Прийняті 31" at bounding box center [56, 128] width 113 height 13
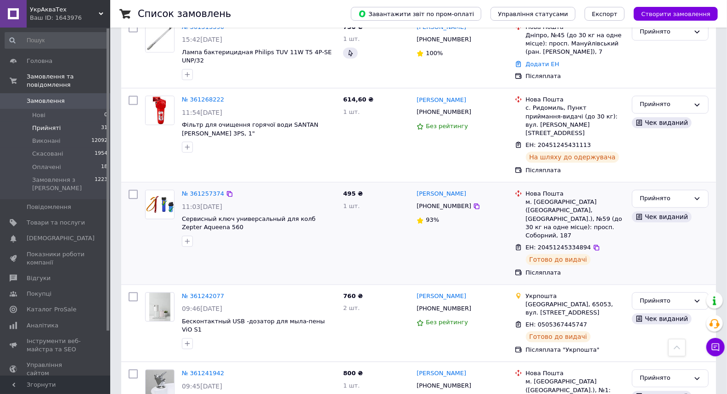
scroll to position [1275, 0]
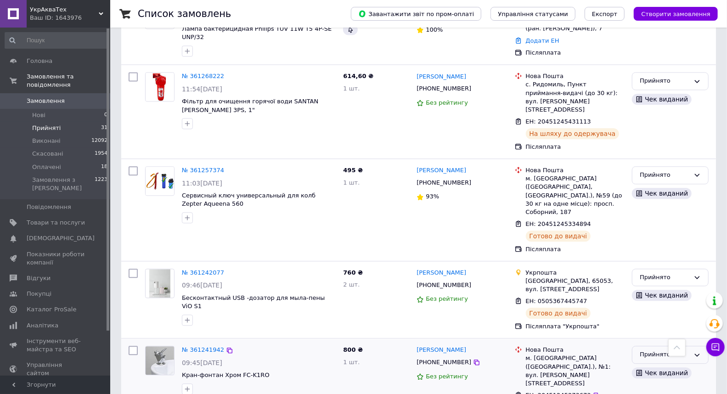
click at [667, 350] on div "Прийнято" at bounding box center [665, 355] width 50 height 10
click at [663, 365] on li "Виконано" at bounding box center [670, 373] width 76 height 17
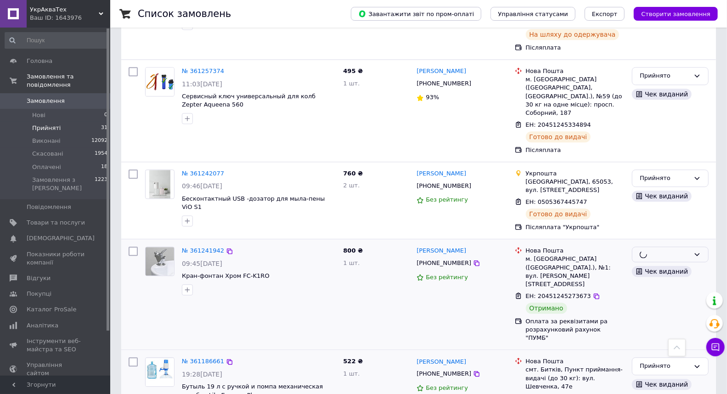
scroll to position [1377, 0]
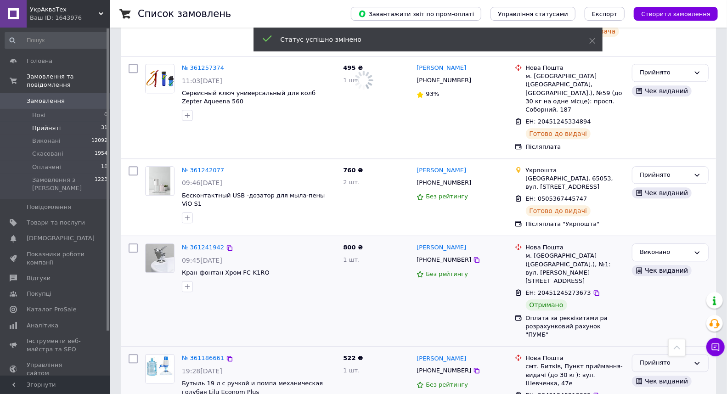
click at [673, 358] on div "Прийнято" at bounding box center [665, 363] width 50 height 10
click at [665, 374] on li "Виконано" at bounding box center [670, 382] width 76 height 17
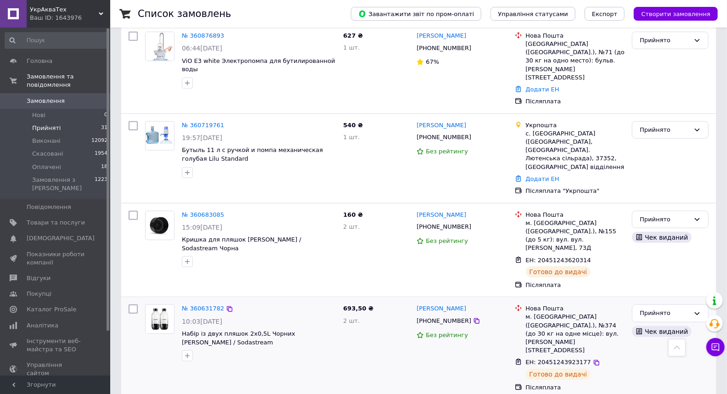
scroll to position [459, 0]
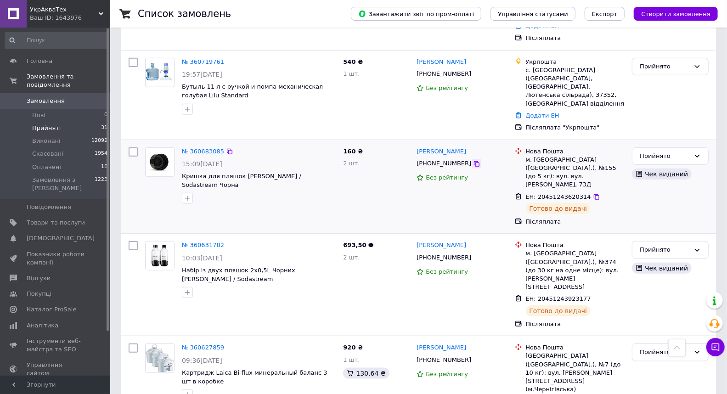
click at [473, 160] on icon at bounding box center [476, 163] width 7 height 7
click at [593, 296] on icon at bounding box center [596, 299] width 7 height 7
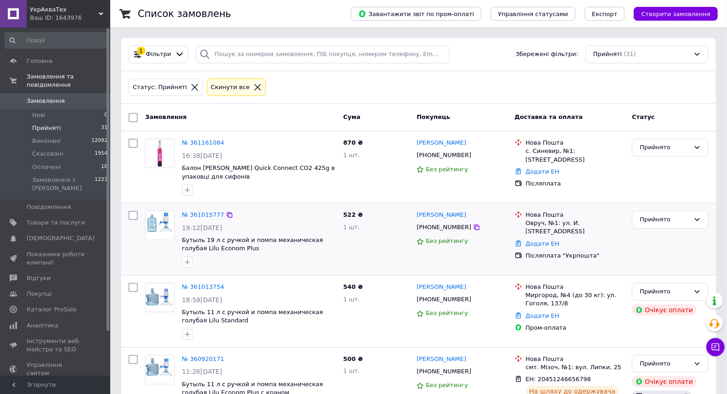
scroll to position [0, 0]
click at [253, 90] on icon at bounding box center [257, 88] width 8 height 8
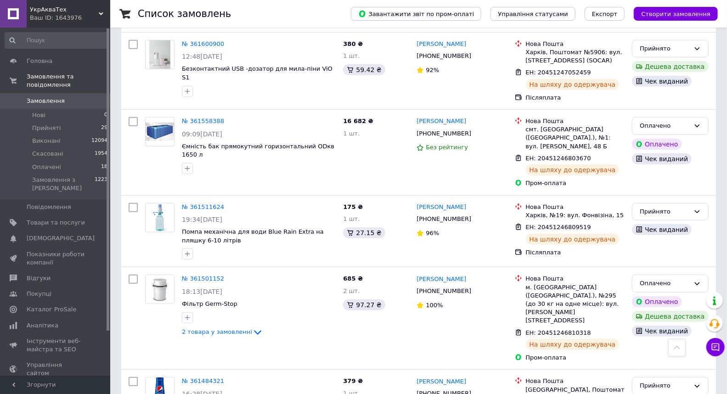
scroll to position [408, 0]
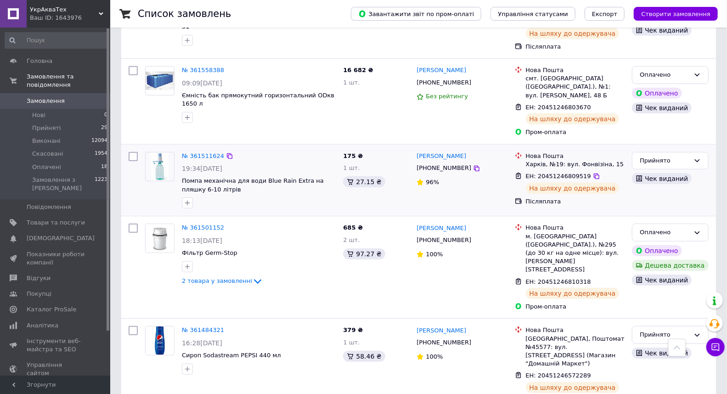
click at [674, 184] on div "Прийнято Чек виданий" at bounding box center [670, 180] width 84 height 64
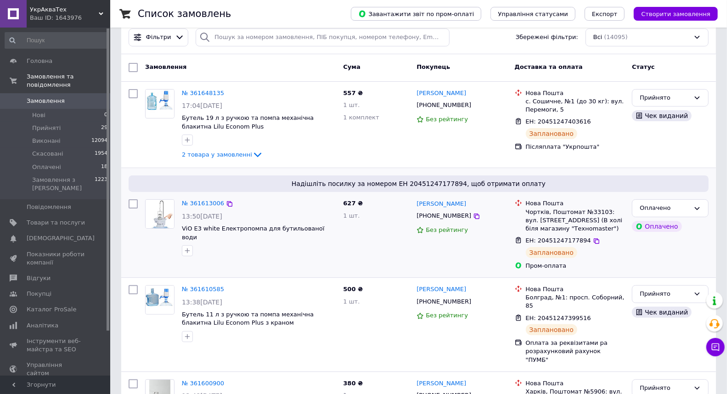
scroll to position [0, 0]
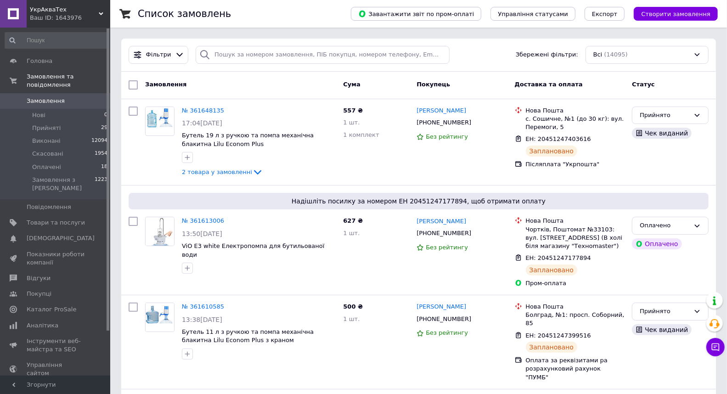
click at [319, 15] on div "Список замовлень" at bounding box center [235, 14] width 195 height 28
click at [51, 302] on link "Каталог ProSale" at bounding box center [56, 310] width 113 height 16
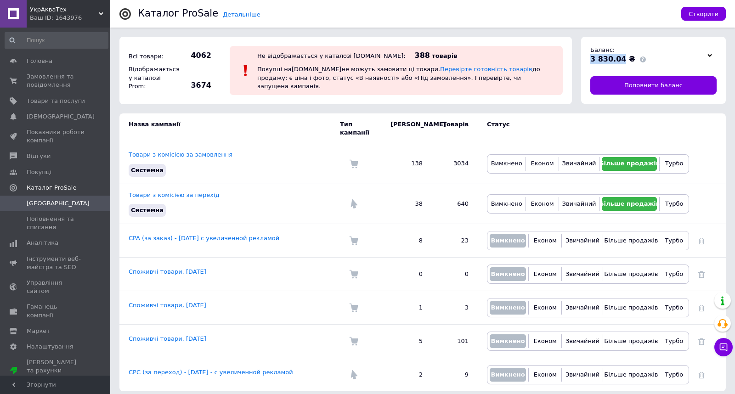
drag, startPoint x: 590, startPoint y: 58, endPoint x: 618, endPoint y: 58, distance: 28.0
click at [618, 58] on span "3 830.04 ₴" at bounding box center [612, 59] width 45 height 9
copy span "3 830.04"
click at [42, 83] on span "Замовлення та повідомлення" at bounding box center [56, 81] width 58 height 17
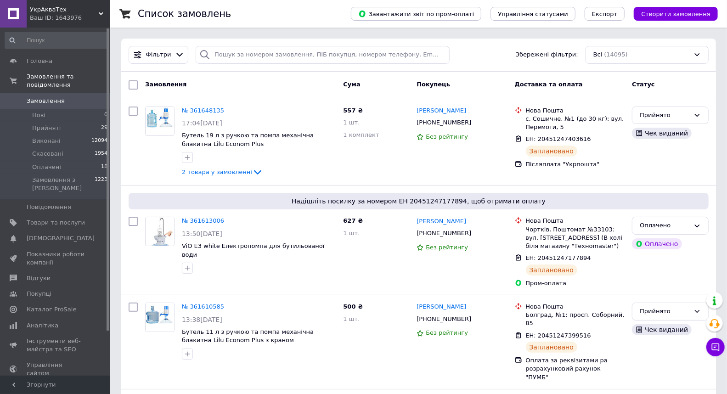
drag, startPoint x: 597, startPoint y: 89, endPoint x: 515, endPoint y: 60, distance: 87.3
click at [597, 89] on div "Доставка та оплата" at bounding box center [570, 85] width 118 height 17
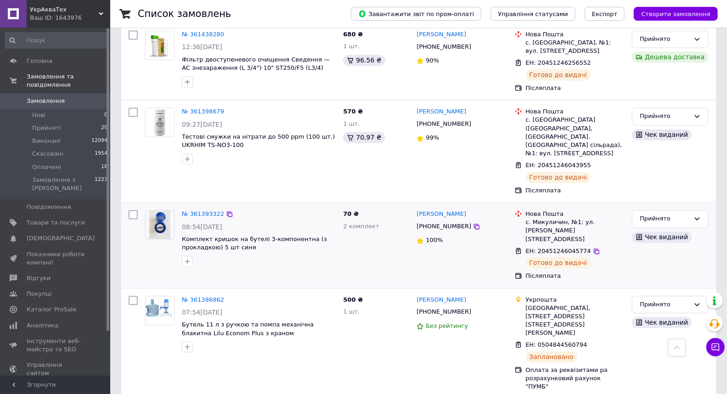
scroll to position [1071, 0]
